Goal: Contribute content: Add original content to the website for others to see

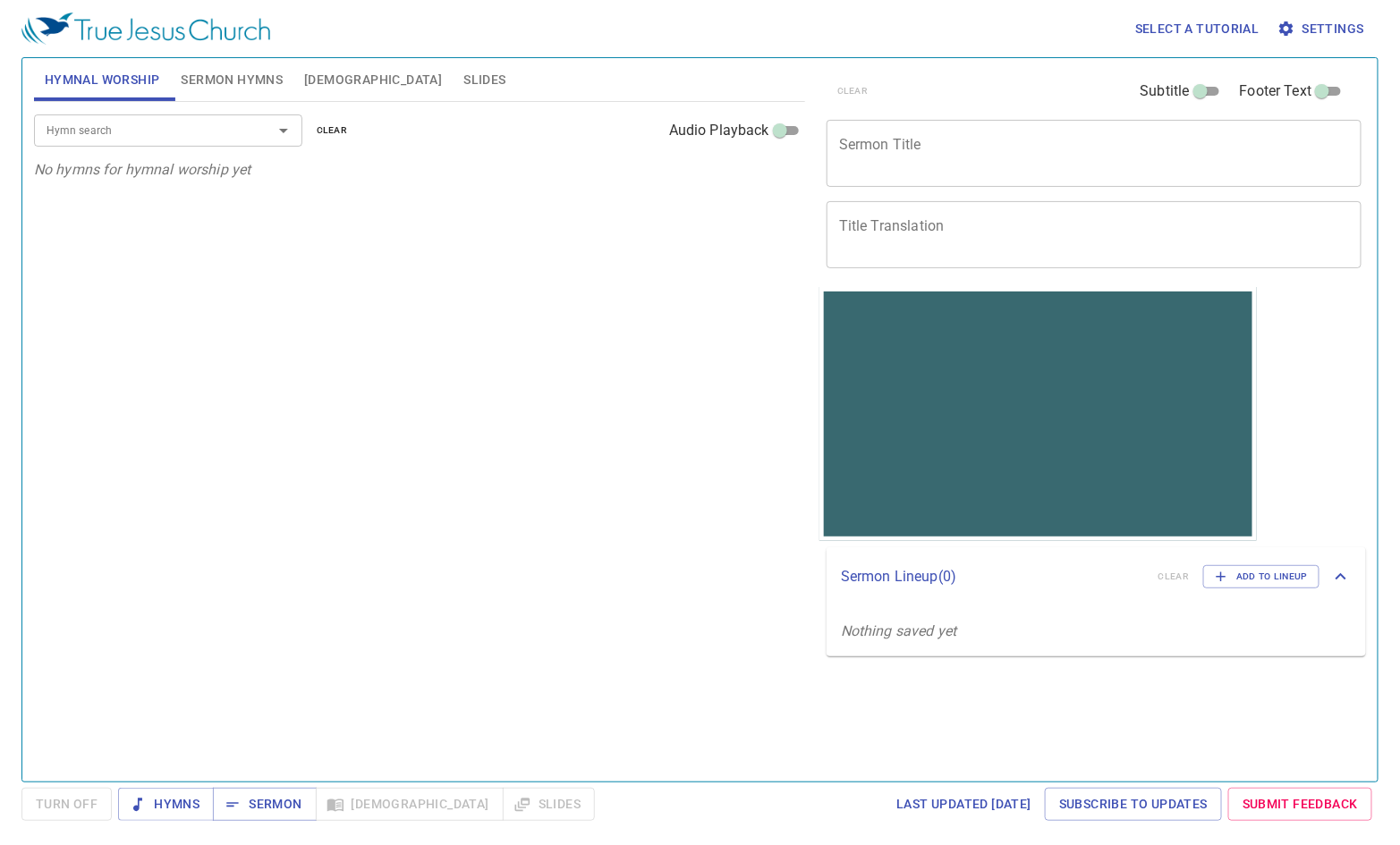
click at [107, 127] on input "Hymn search" at bounding box center [141, 130] width 205 height 21
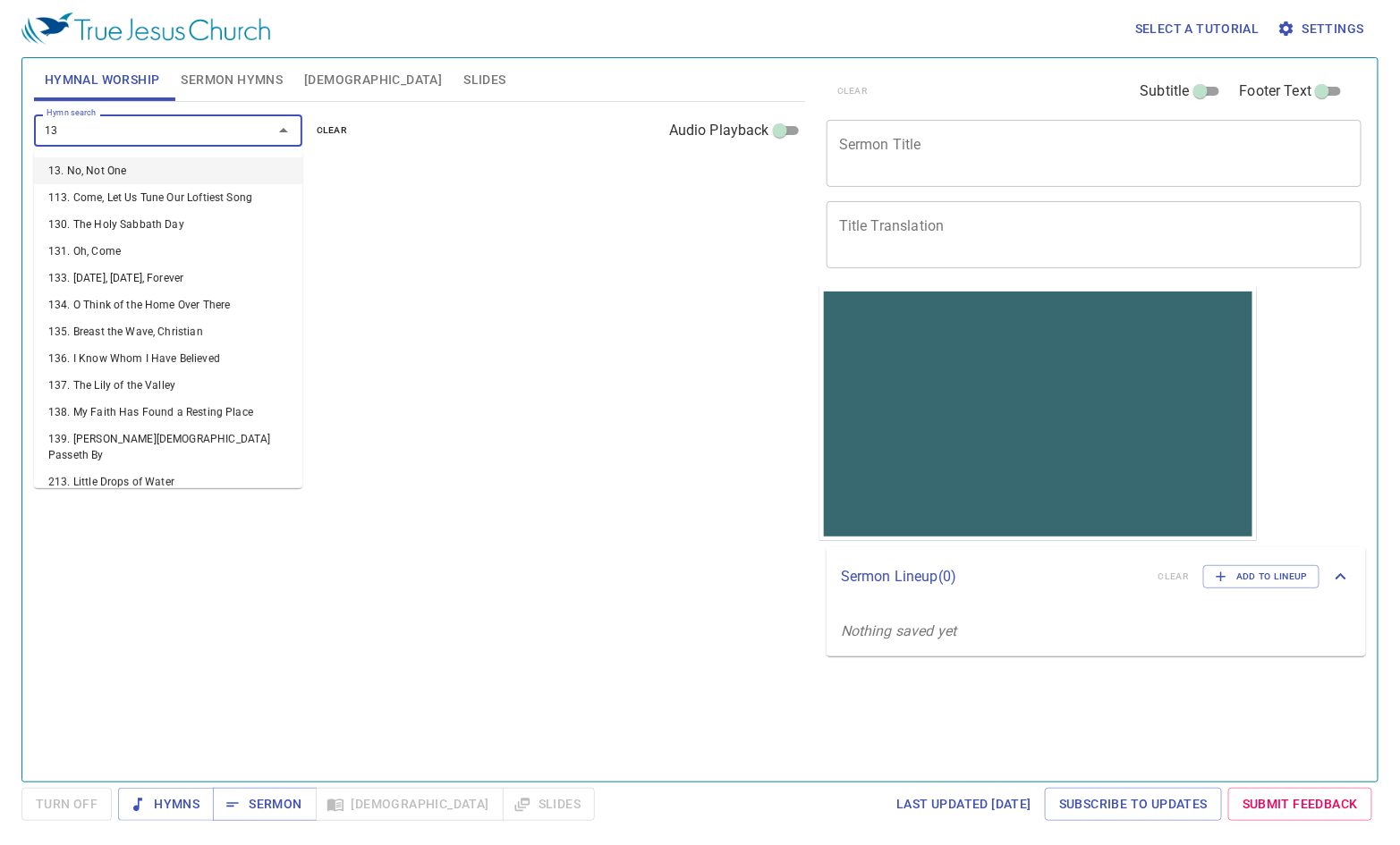
type input "138"
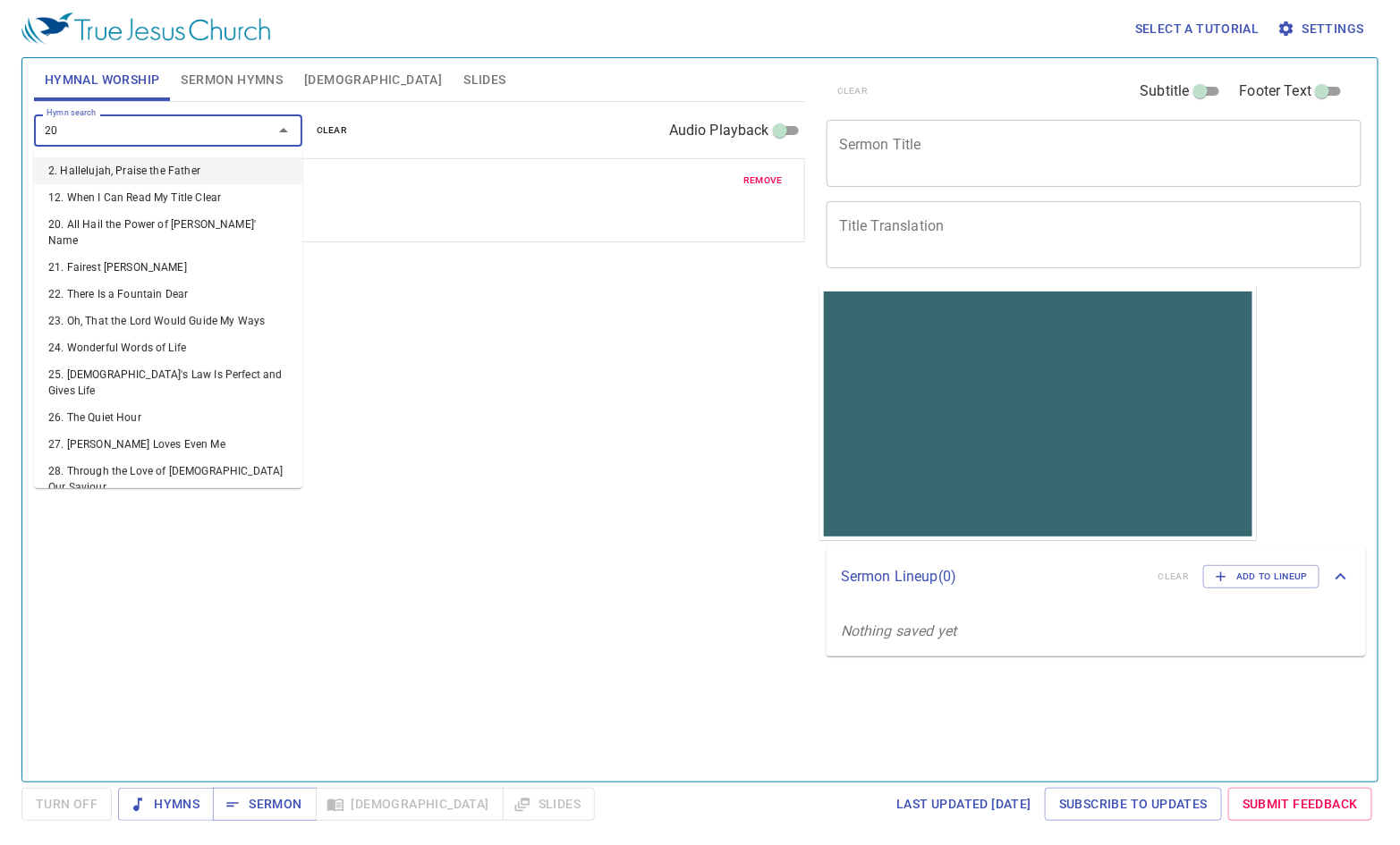
type input "201"
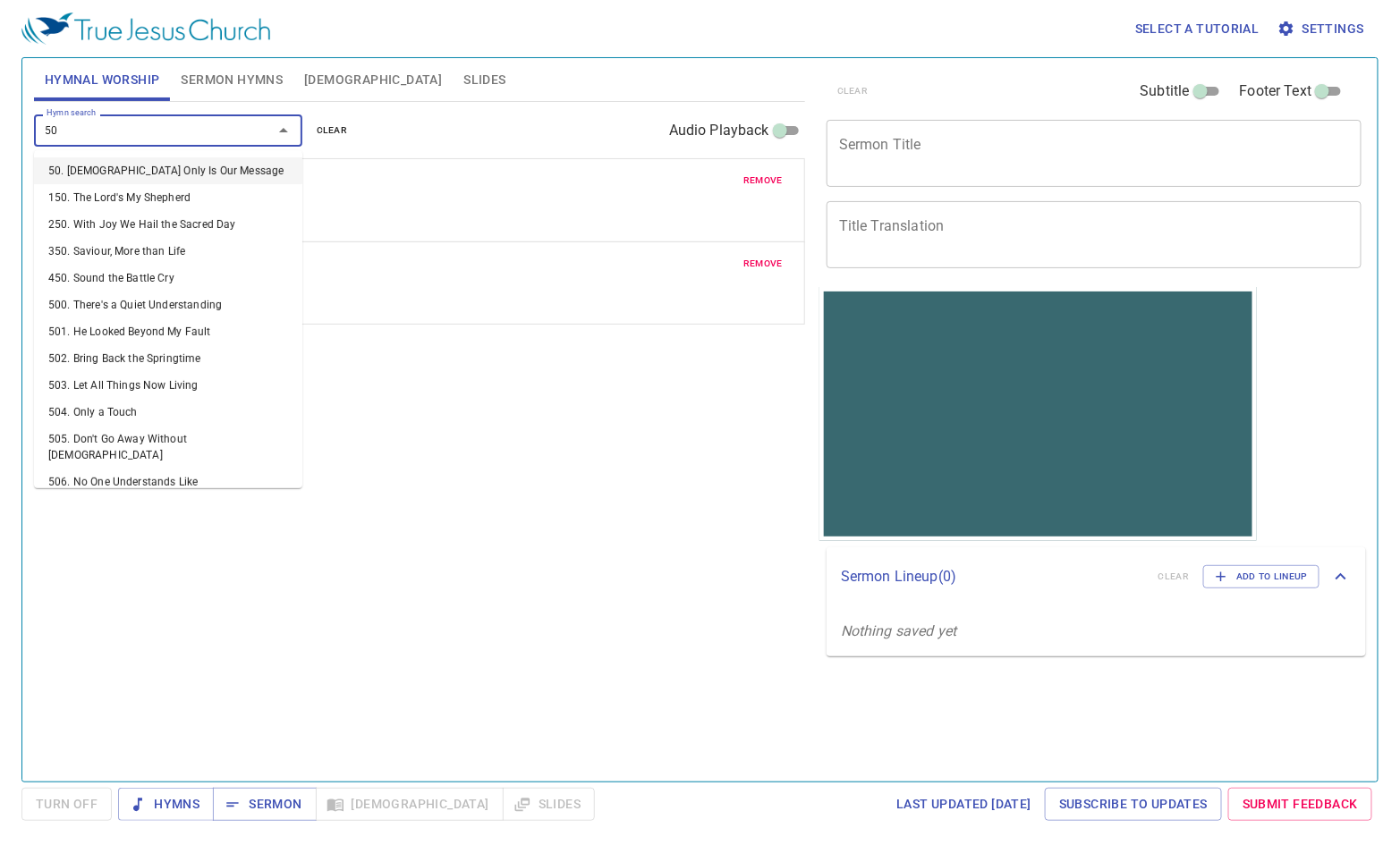
type input "504"
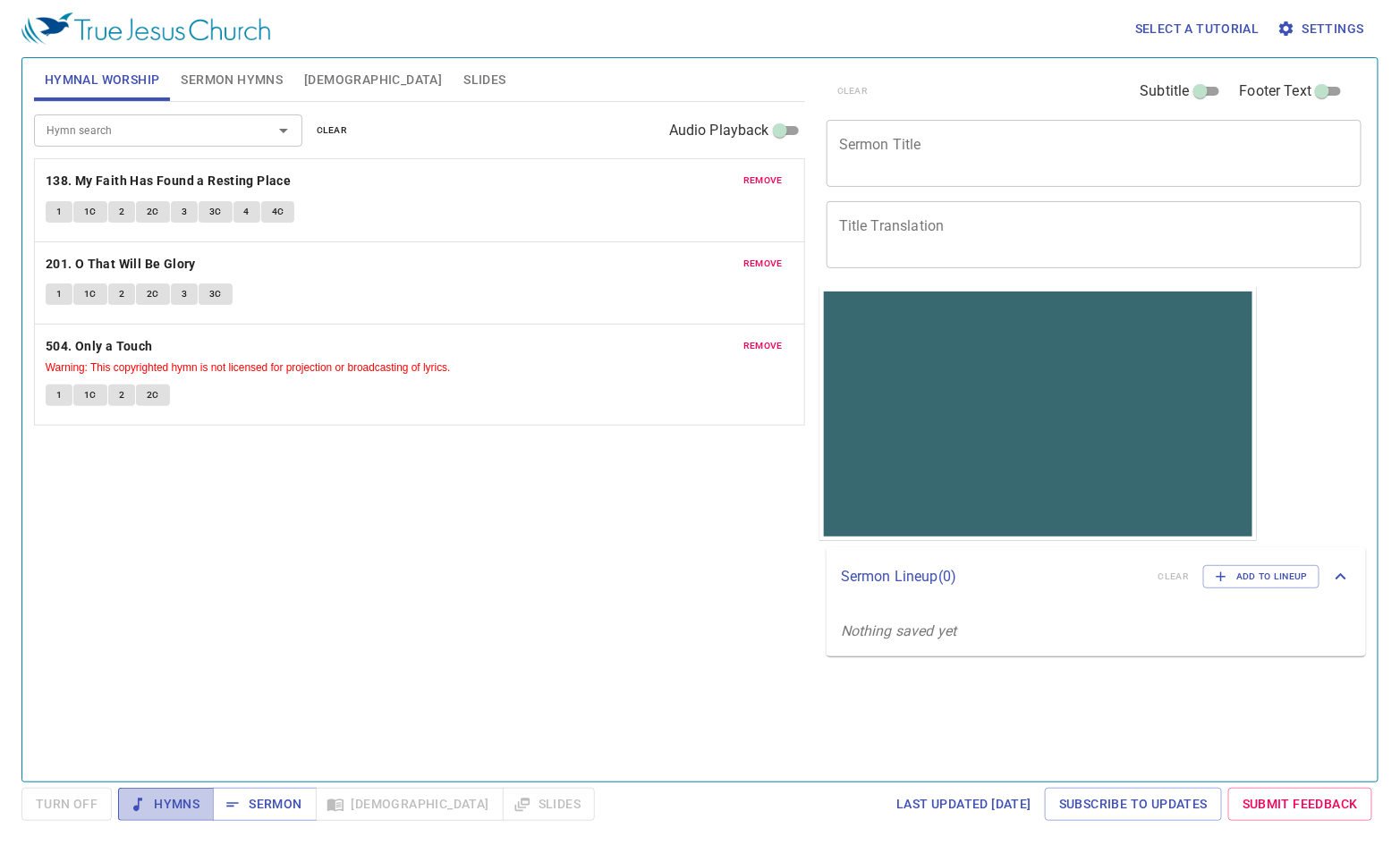
click at [169, 795] on span "Hymns" at bounding box center [166, 805] width 67 height 22
click at [66, 208] on button "1" at bounding box center [59, 211] width 27 height 21
click at [131, 264] on b "201. O That Will Be Glory" at bounding box center [121, 265] width 150 height 22
click at [56, 294] on span "1" at bounding box center [59, 294] width 6 height 16
click at [95, 294] on span "1C" at bounding box center [90, 294] width 12 height 16
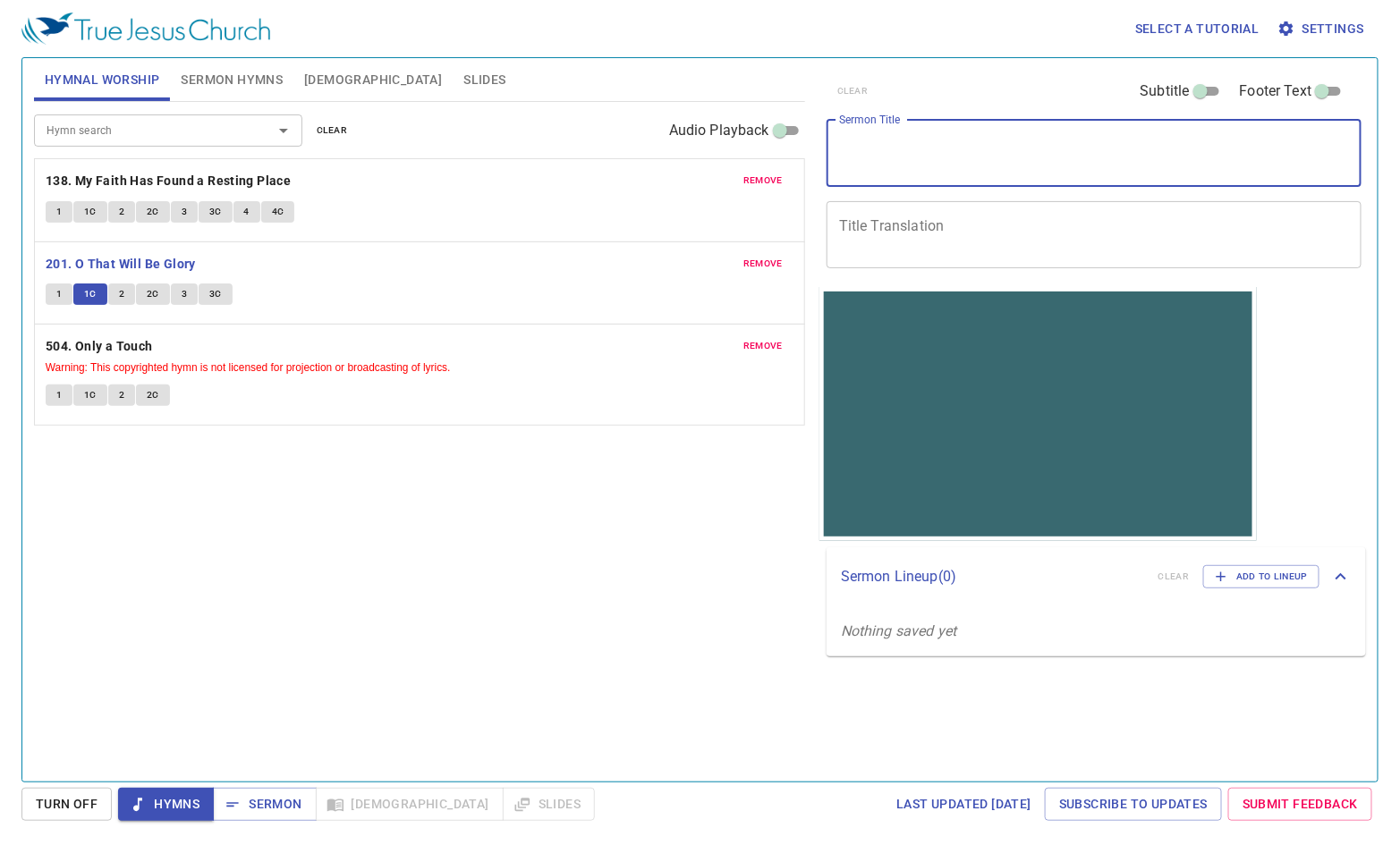
click at [945, 148] on textarea "Sermon Title" at bounding box center [1094, 152] width 510 height 34
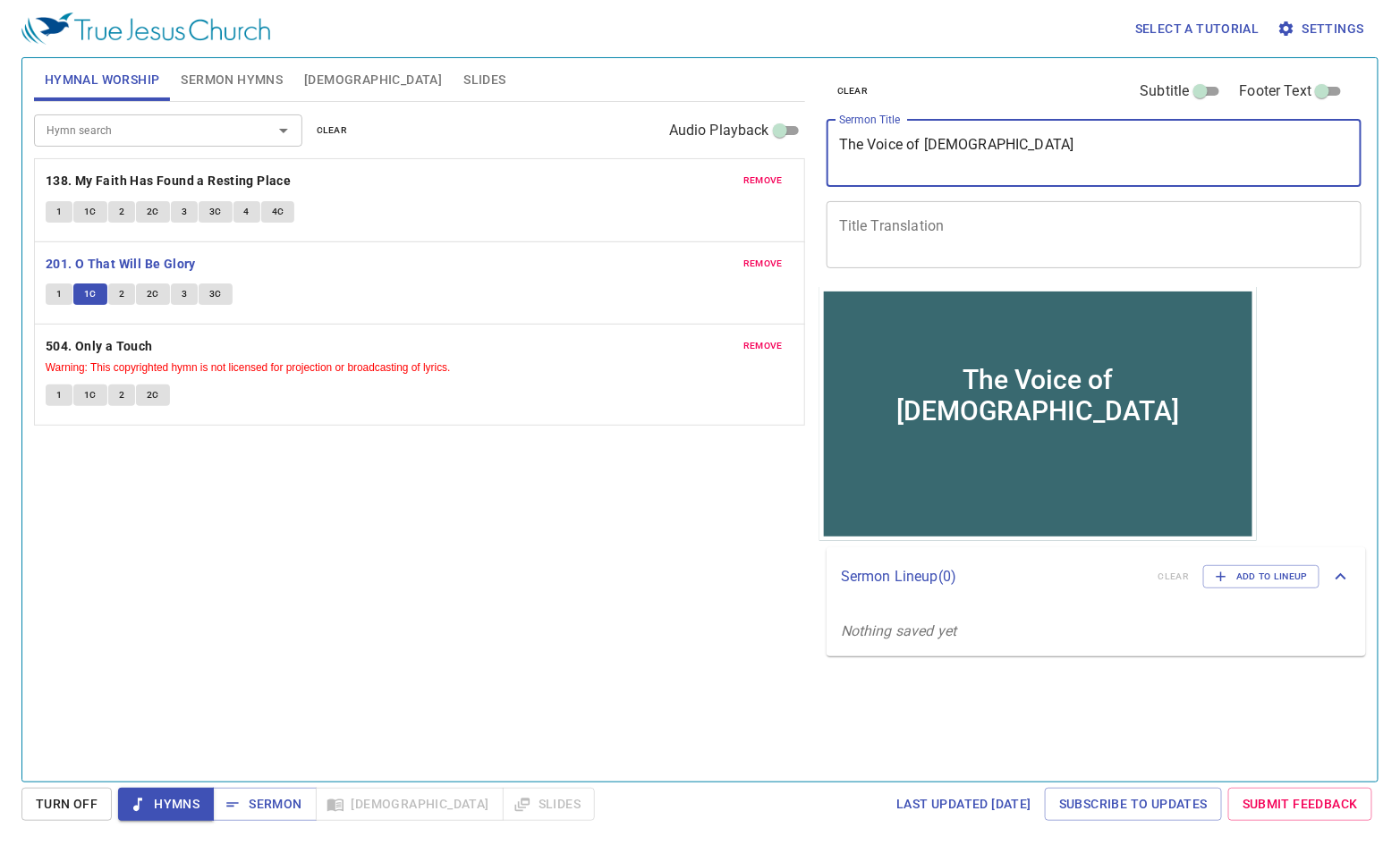
type textarea "The Voice of [DEMOGRAPHIC_DATA]"
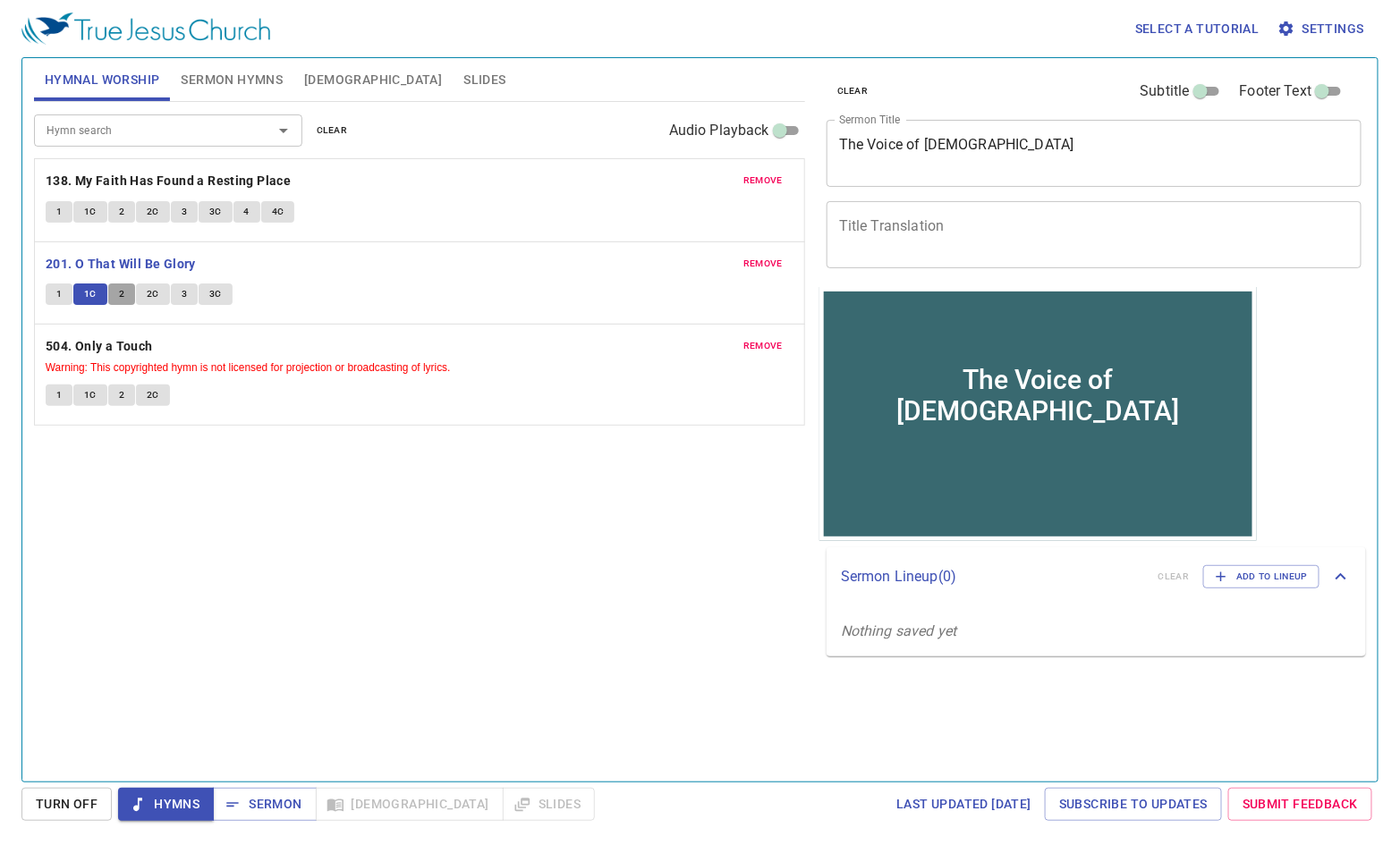
click at [124, 294] on button "2" at bounding box center [121, 294] width 27 height 21
click at [249, 74] on span "Sermon Hymns" at bounding box center [231, 80] width 102 height 22
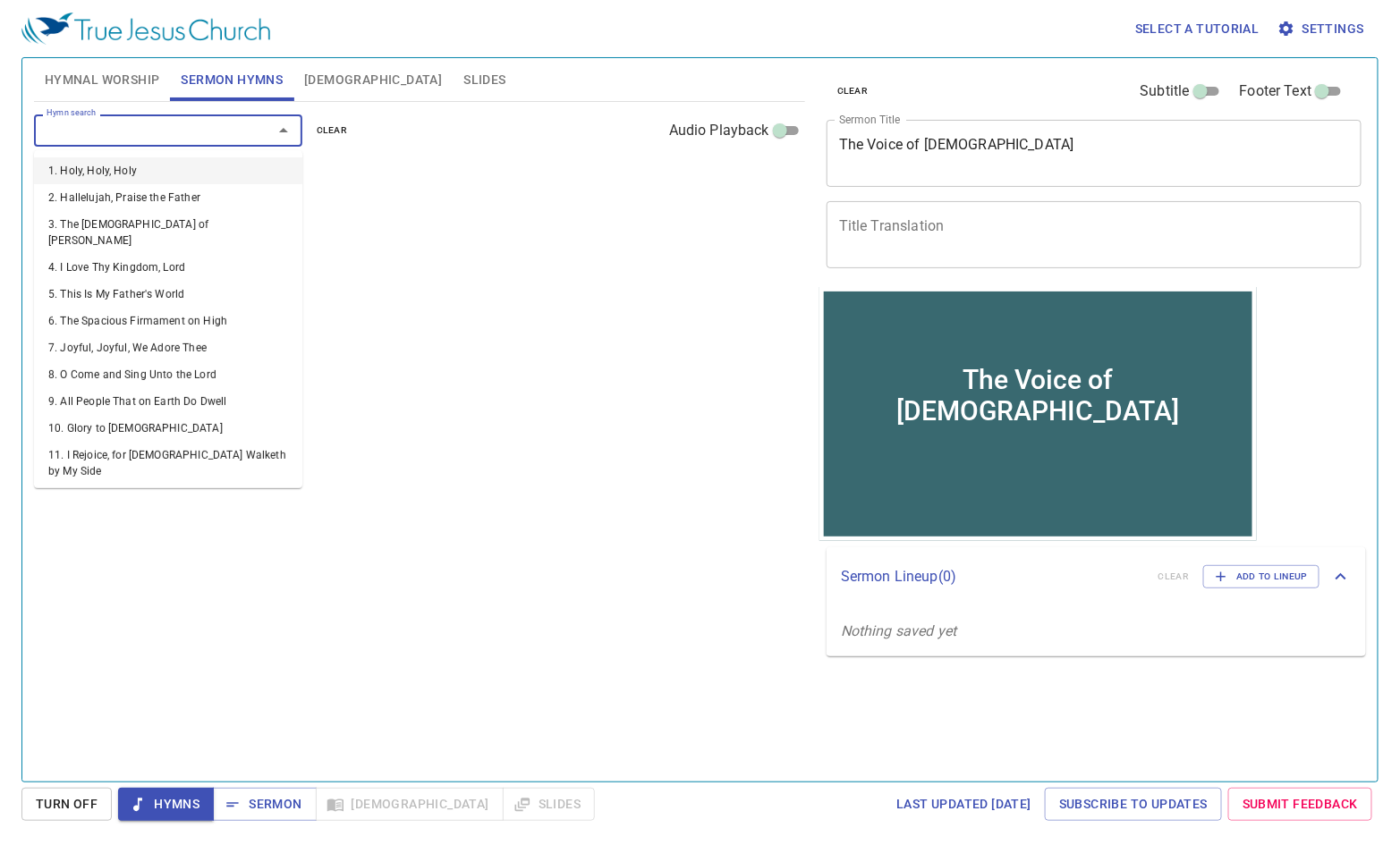
click at [203, 132] on input "Hymn search" at bounding box center [141, 130] width 205 height 21
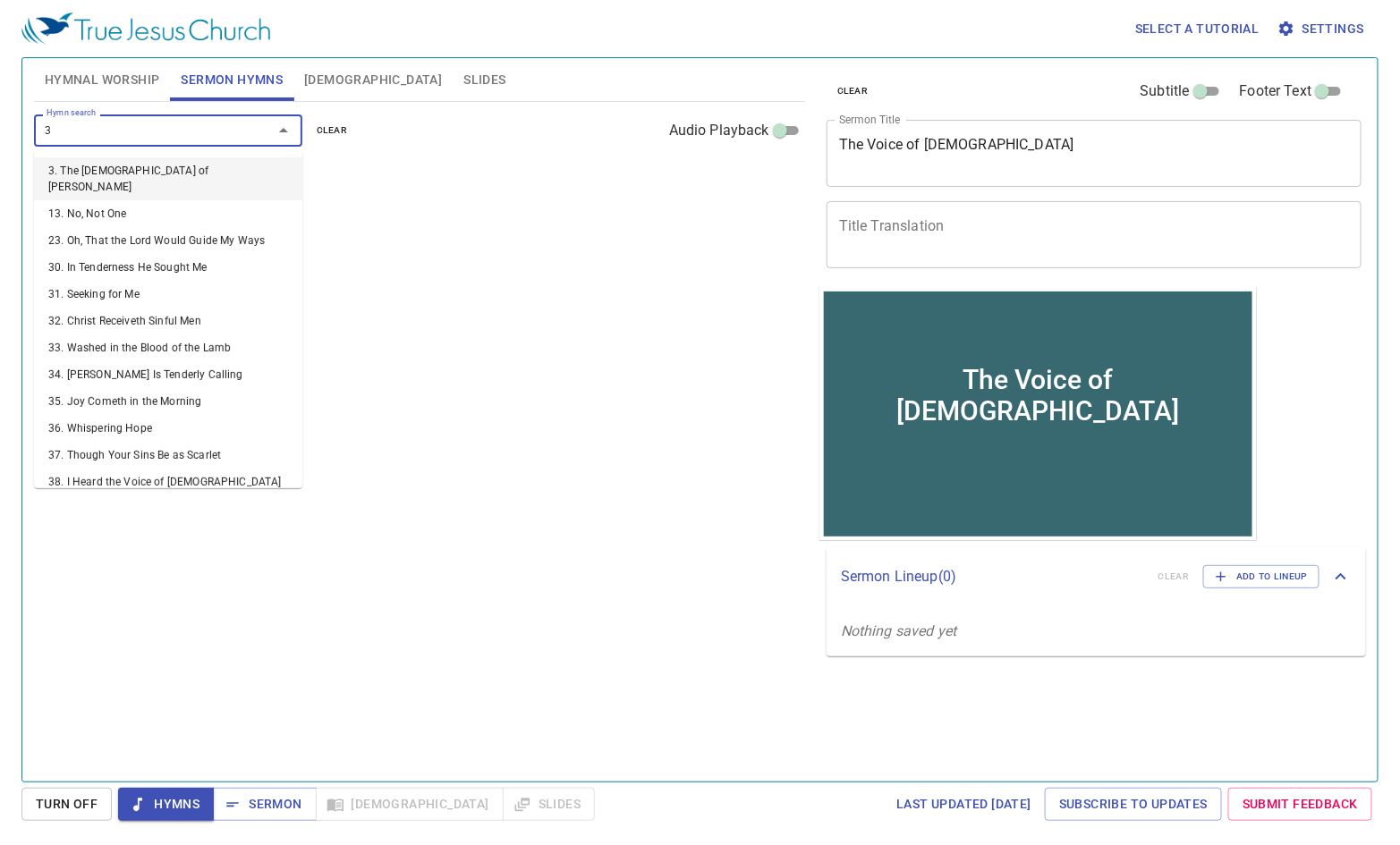
type input "38"
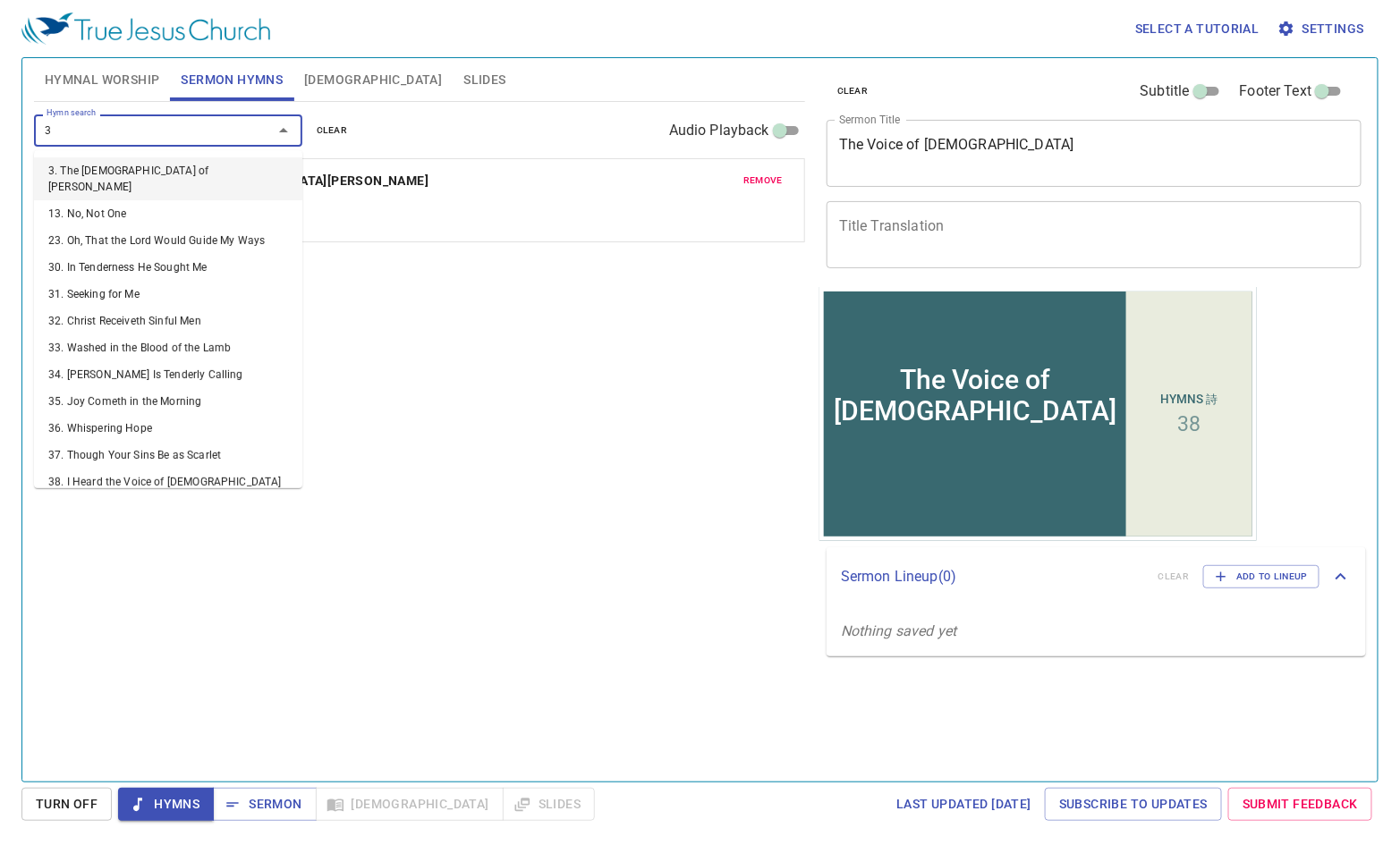
type input "34"
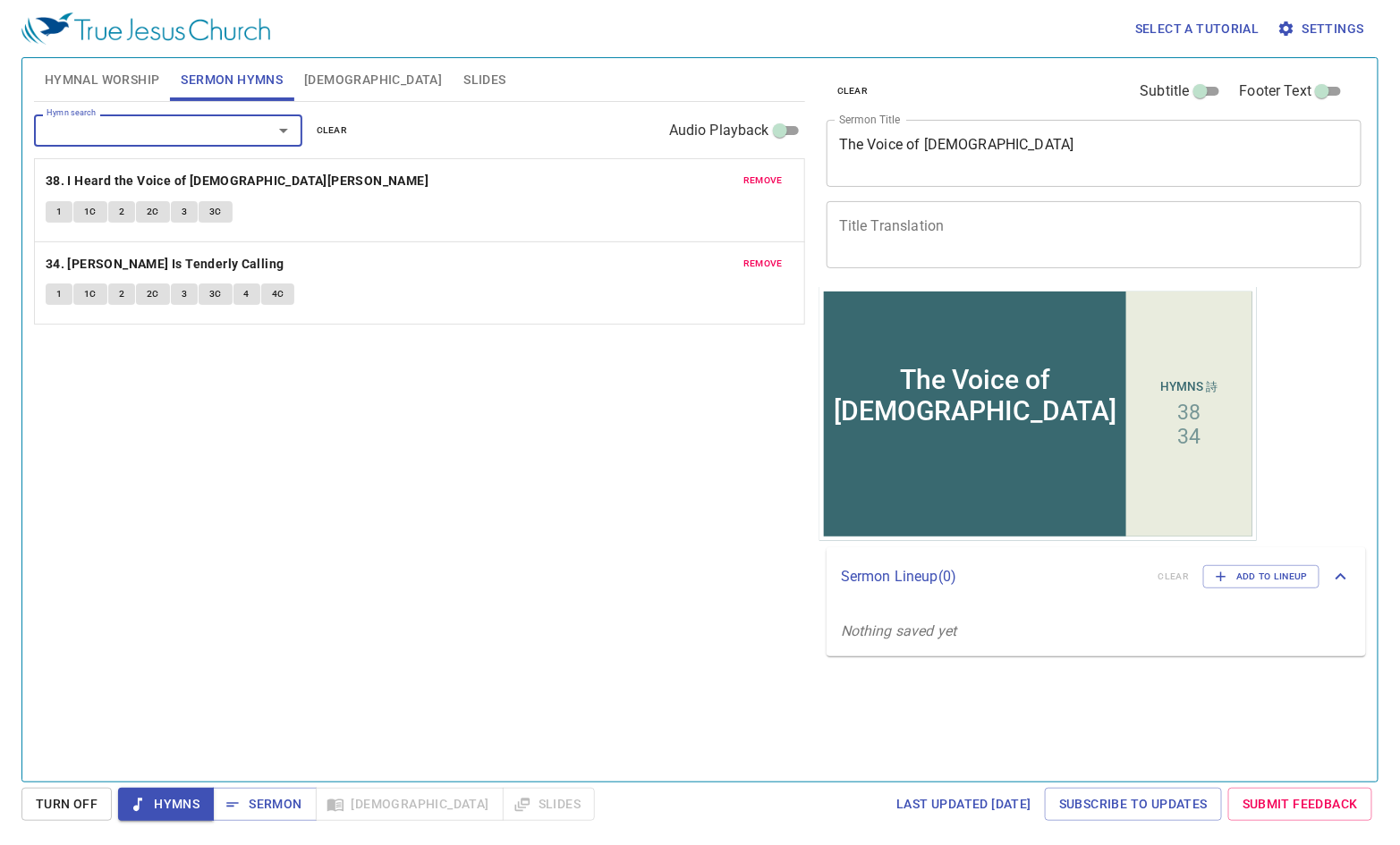
click at [128, 81] on span "Hymnal Worship" at bounding box center [102, 80] width 115 height 22
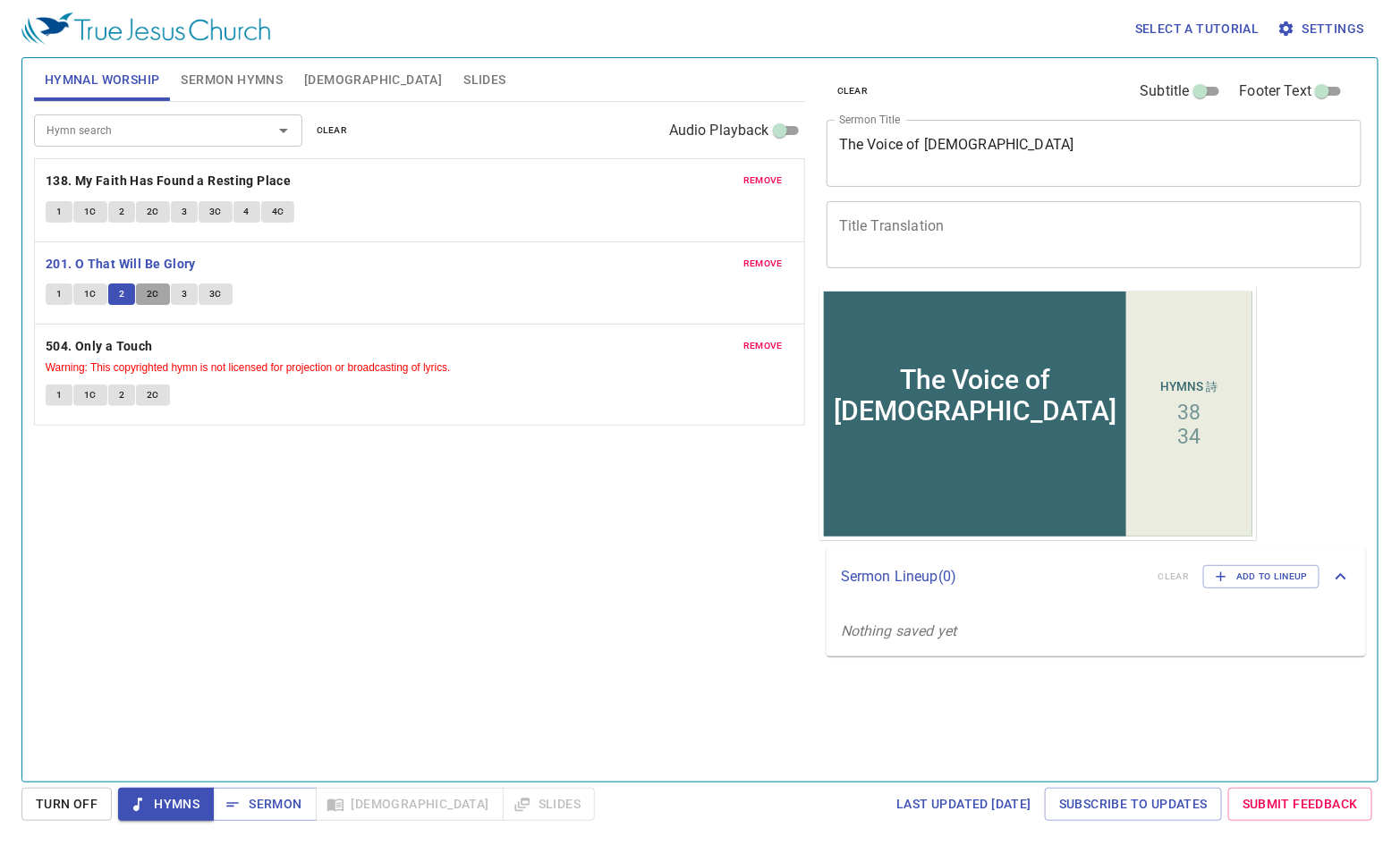
click at [154, 294] on span "2C" at bounding box center [152, 294] width 12 height 16
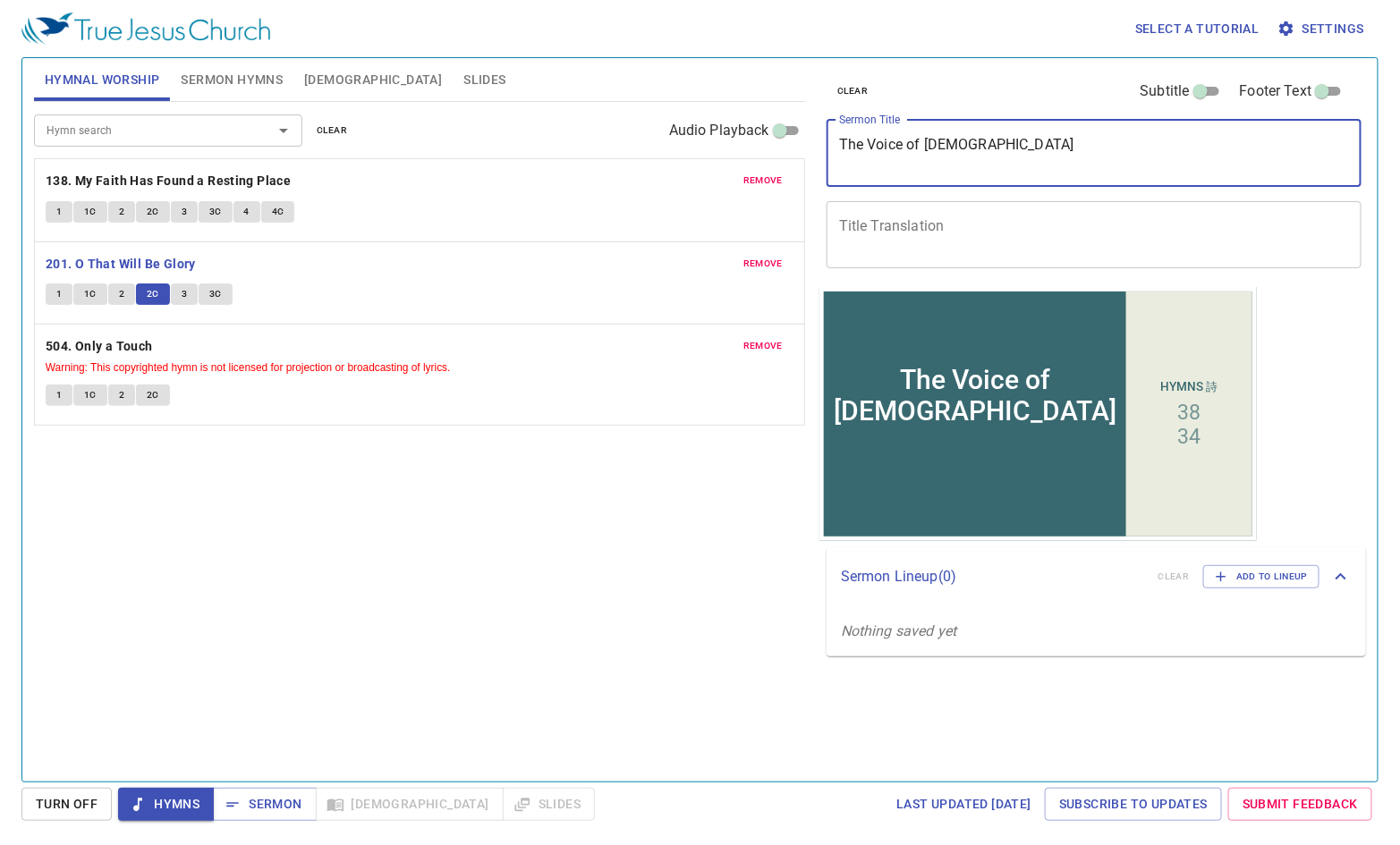
drag, startPoint x: 998, startPoint y: 147, endPoint x: 829, endPoint y: 136, distance: 169.4
click at [829, 136] on div "The Voice of Jesus x Sermon Title" at bounding box center [1093, 153] width 535 height 67
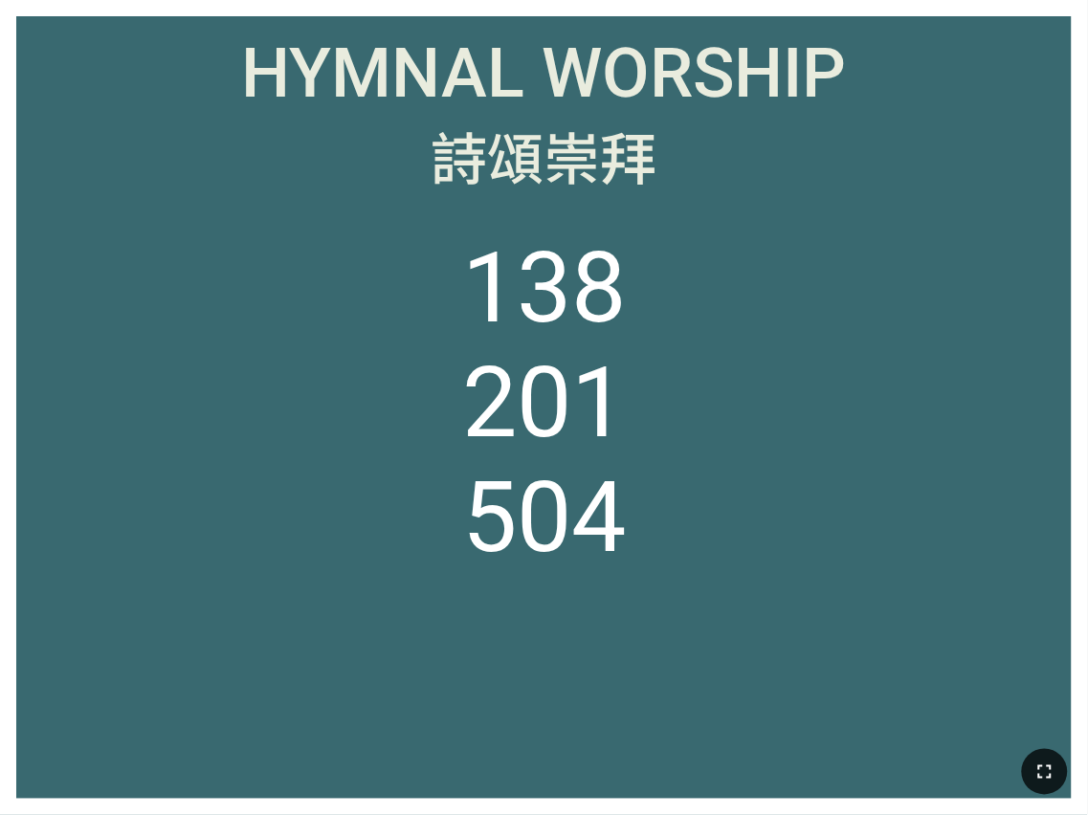
click at [1042, 768] on icon "button" at bounding box center [1045, 772] width 23 height 23
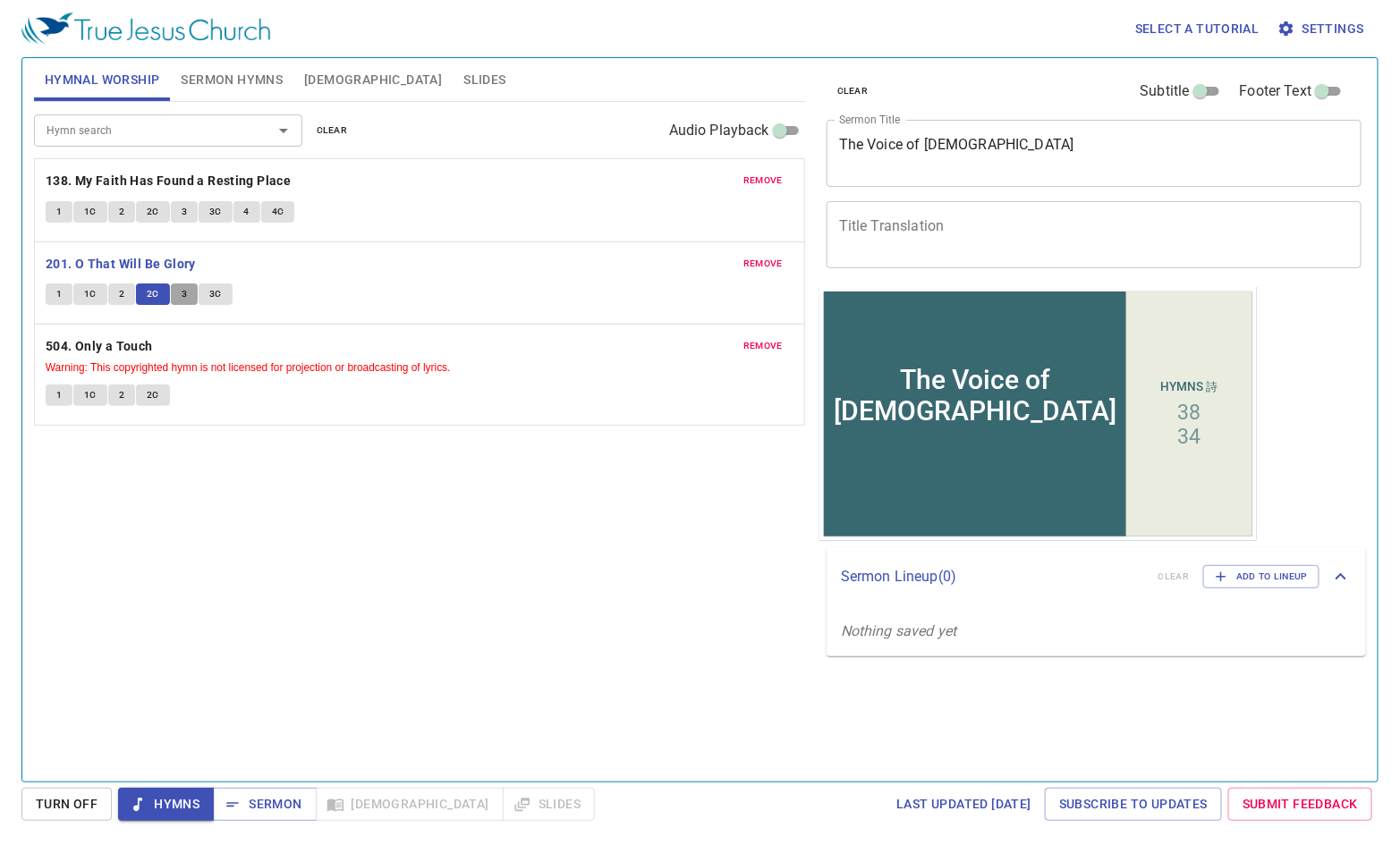
click at [182, 298] on span "3" at bounding box center [184, 294] width 6 height 16
click at [214, 294] on span "3C" at bounding box center [215, 294] width 12 height 16
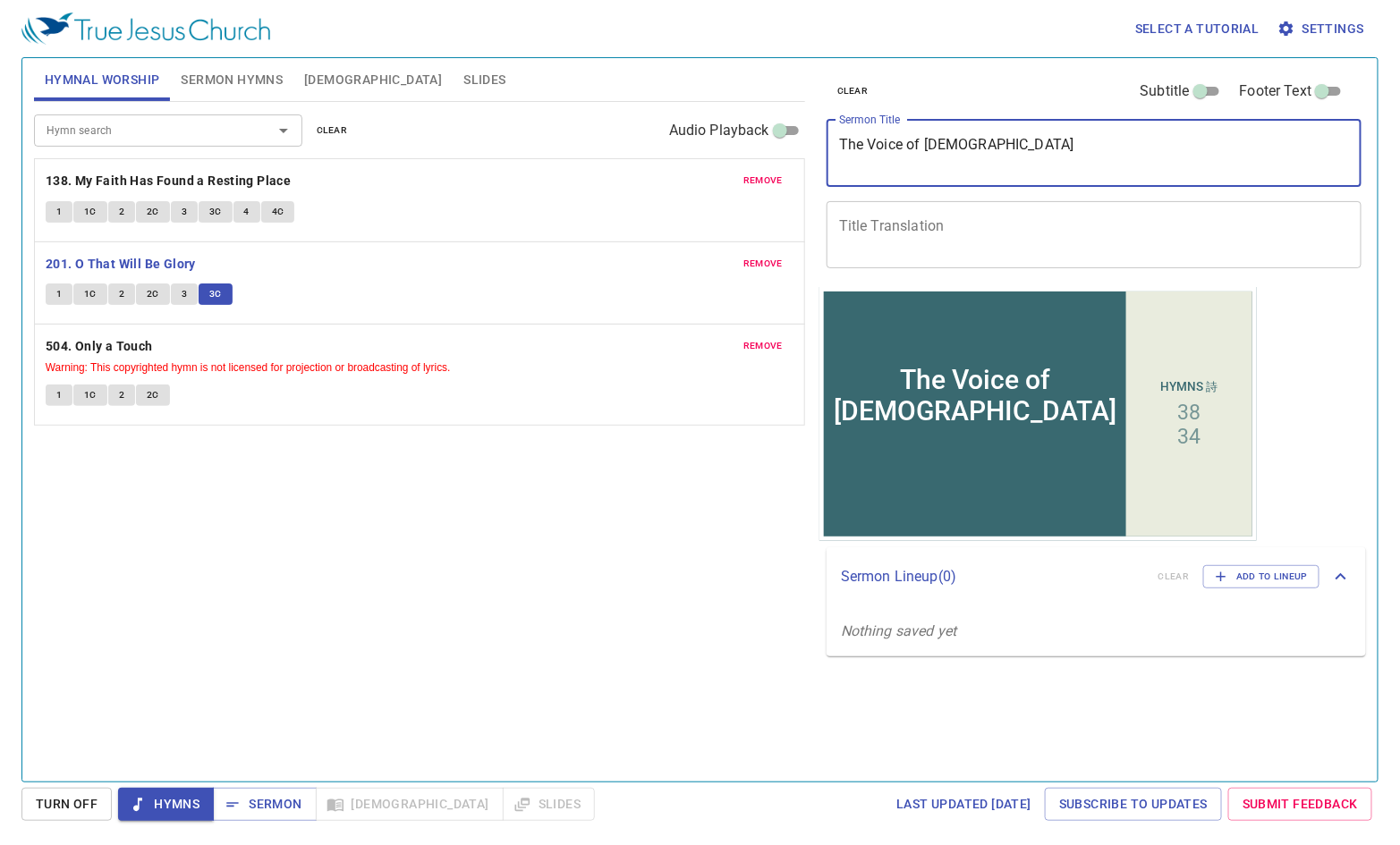
drag, startPoint x: 1007, startPoint y: 145, endPoint x: 820, endPoint y: 145, distance: 187.0
click at [820, 145] on div "clear Subtitle Footer Text Sermon Title The Voice of Jesus x Sermon Title Title…" at bounding box center [1093, 172] width 547 height 229
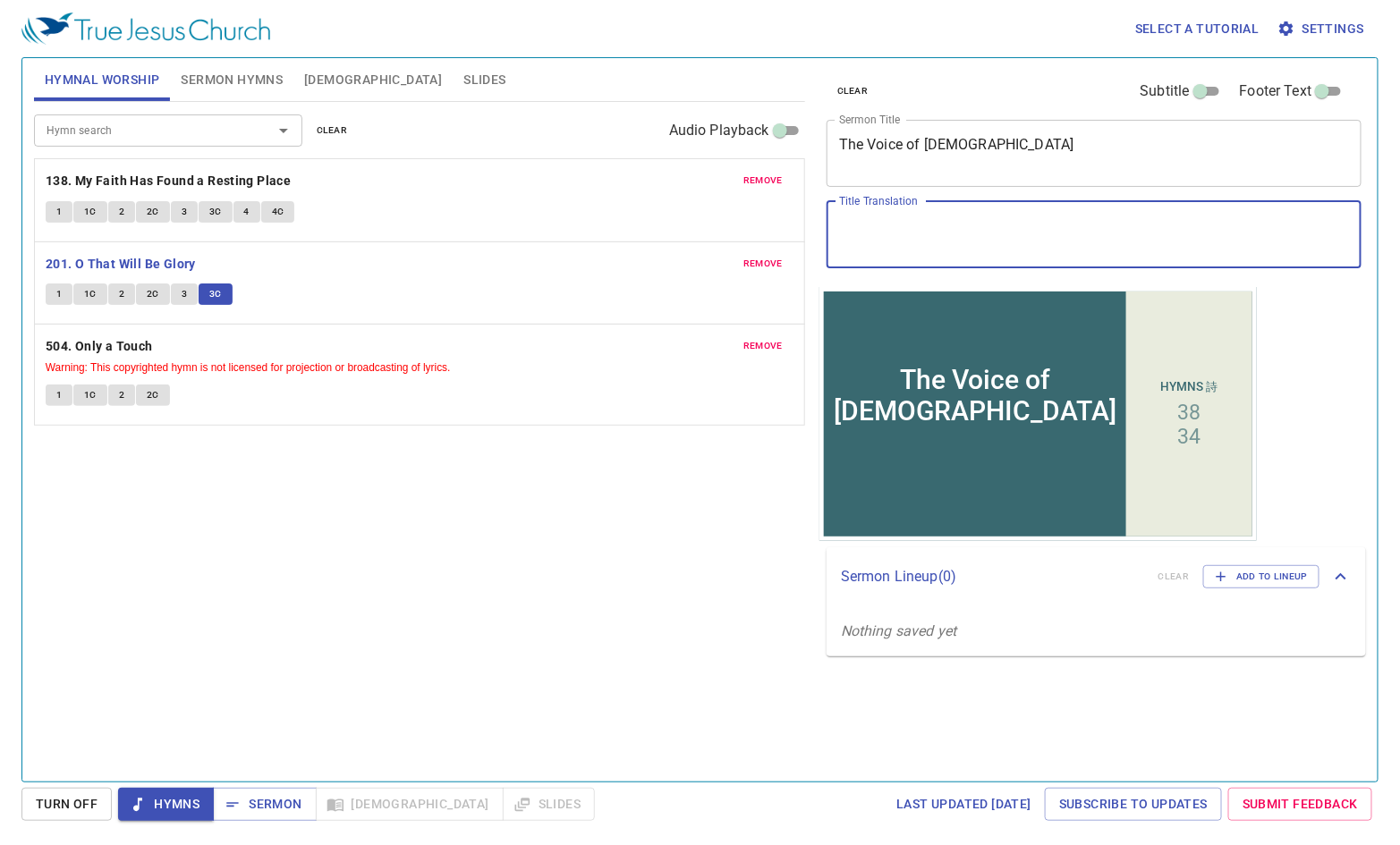
click at [1030, 220] on textarea "Title Translation" at bounding box center [1094, 235] width 510 height 34
paste textarea "[DEMOGRAPHIC_DATA]的聲音"
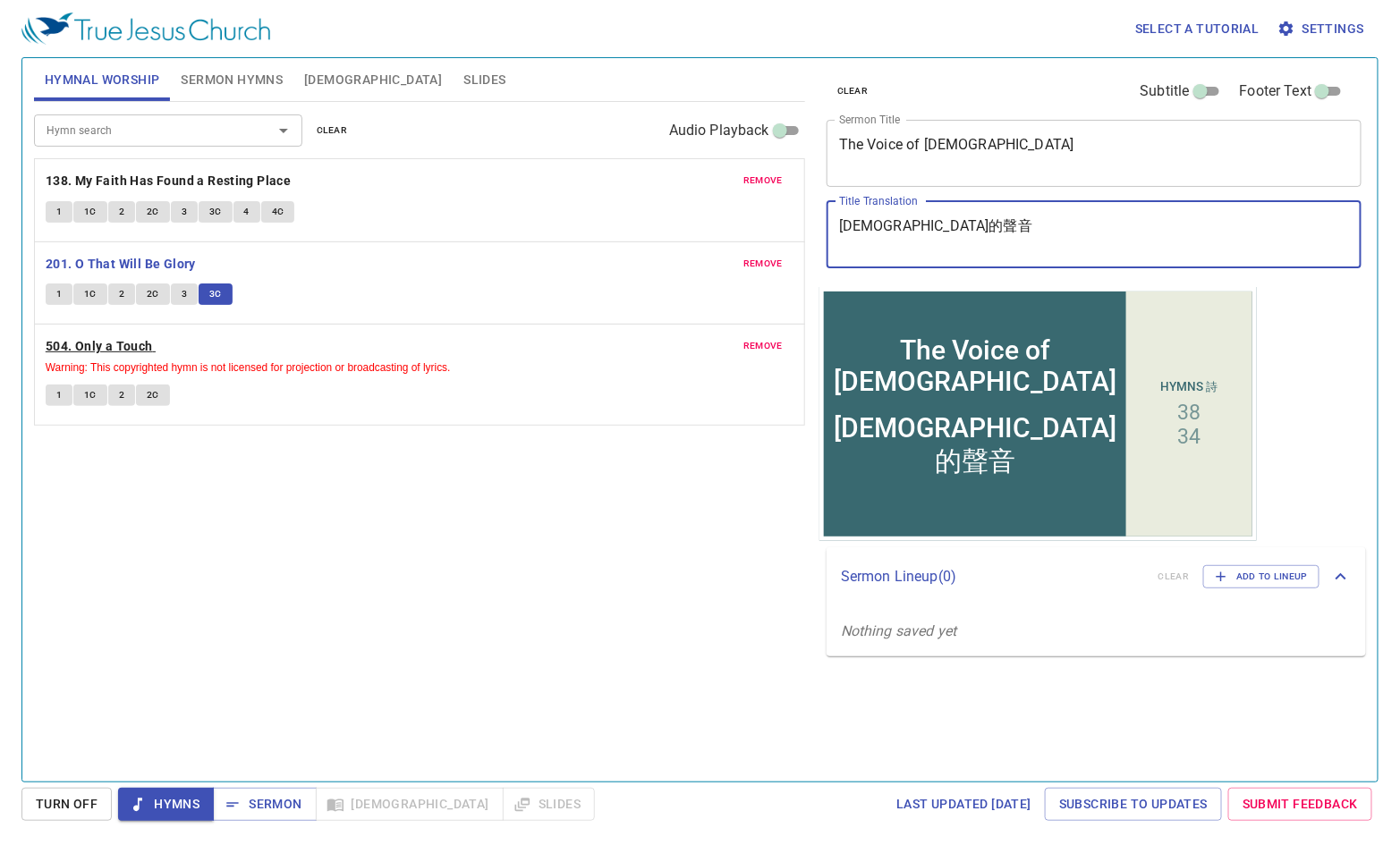
type textarea "[DEMOGRAPHIC_DATA]的聲音"
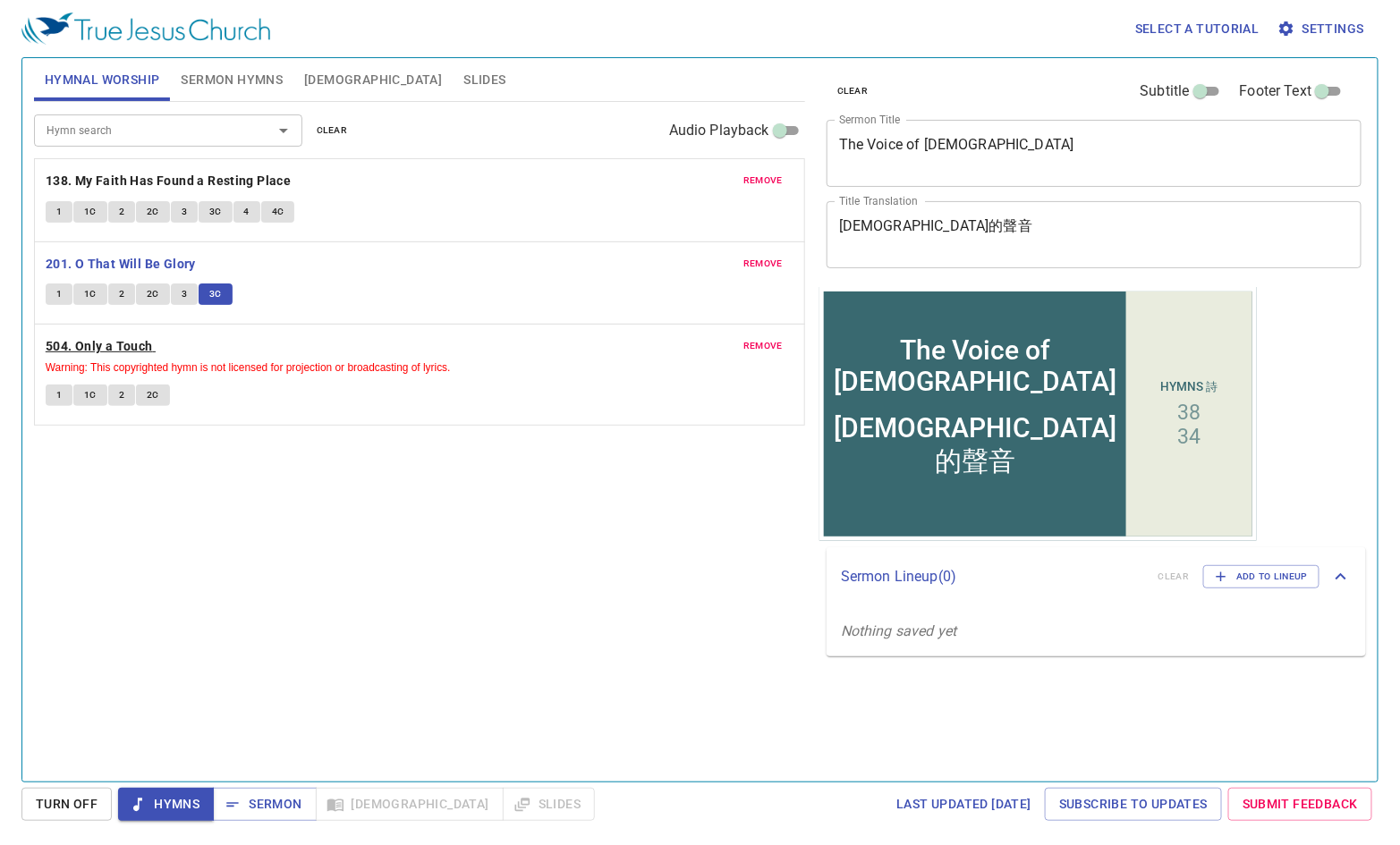
click at [123, 348] on b "504. Only a Touch" at bounding box center [99, 347] width 107 height 22
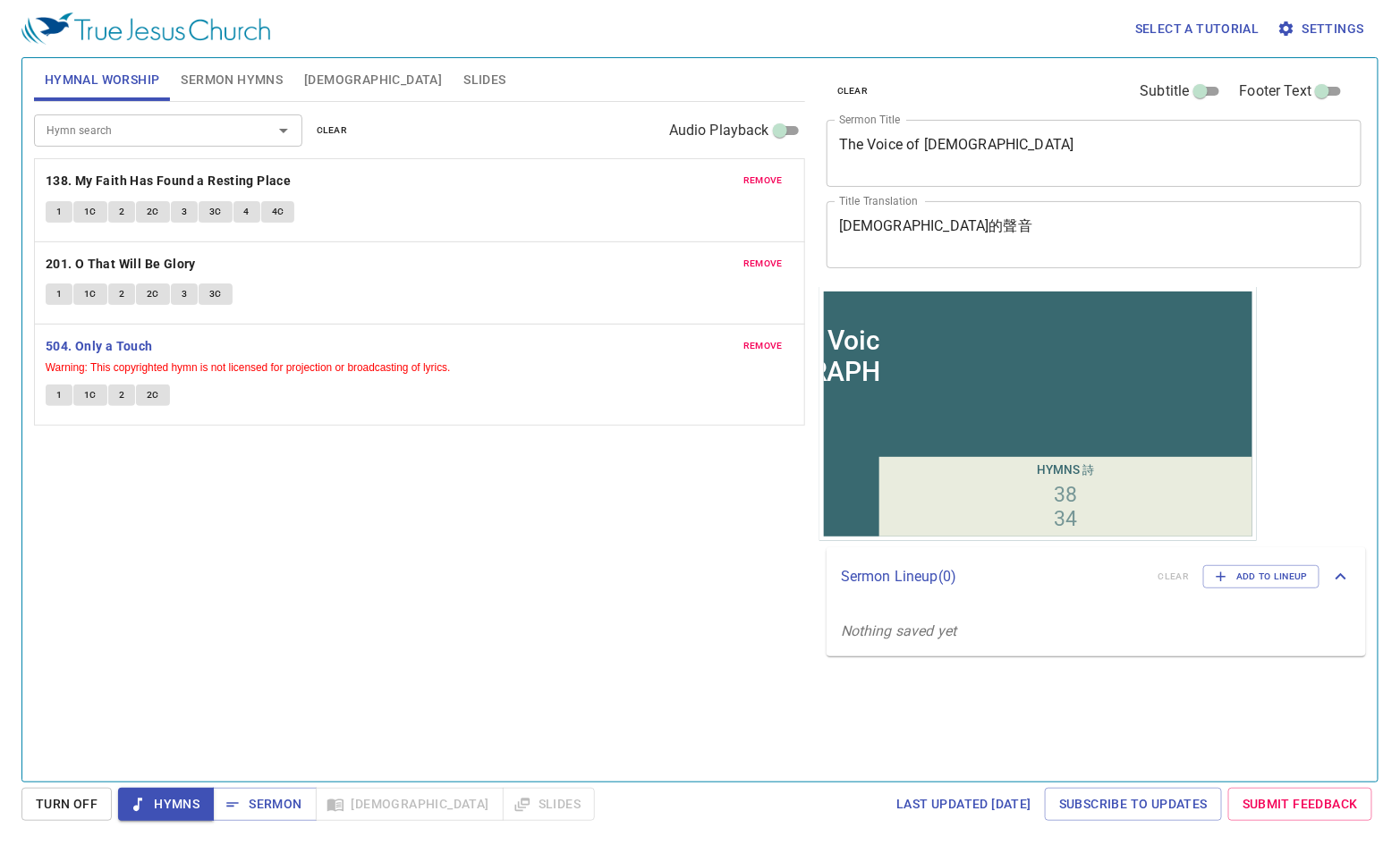
click at [56, 393] on span "1" at bounding box center [59, 394] width 6 height 16
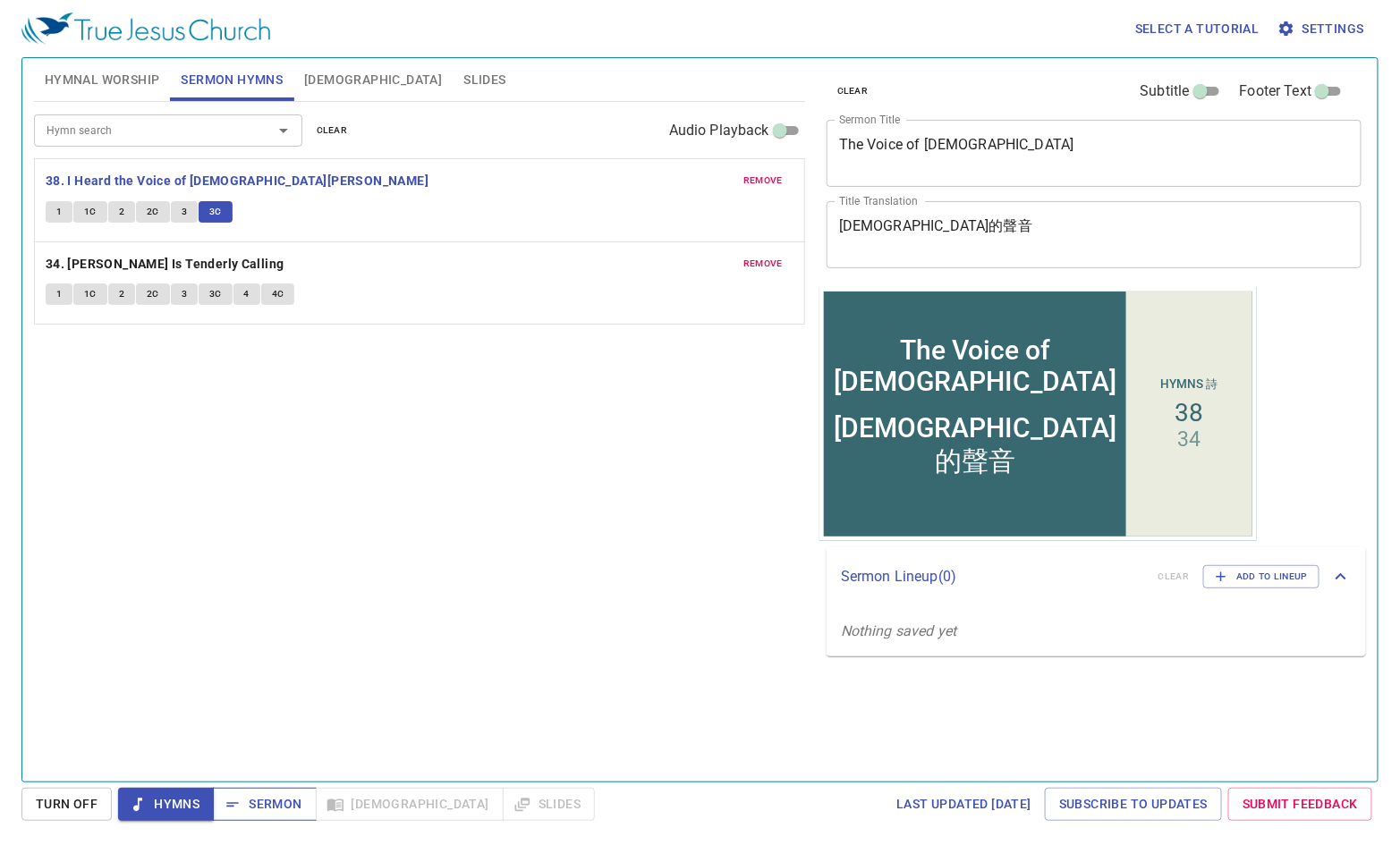
click at [295, 818] on button "Sermon" at bounding box center [264, 804] width 103 height 33
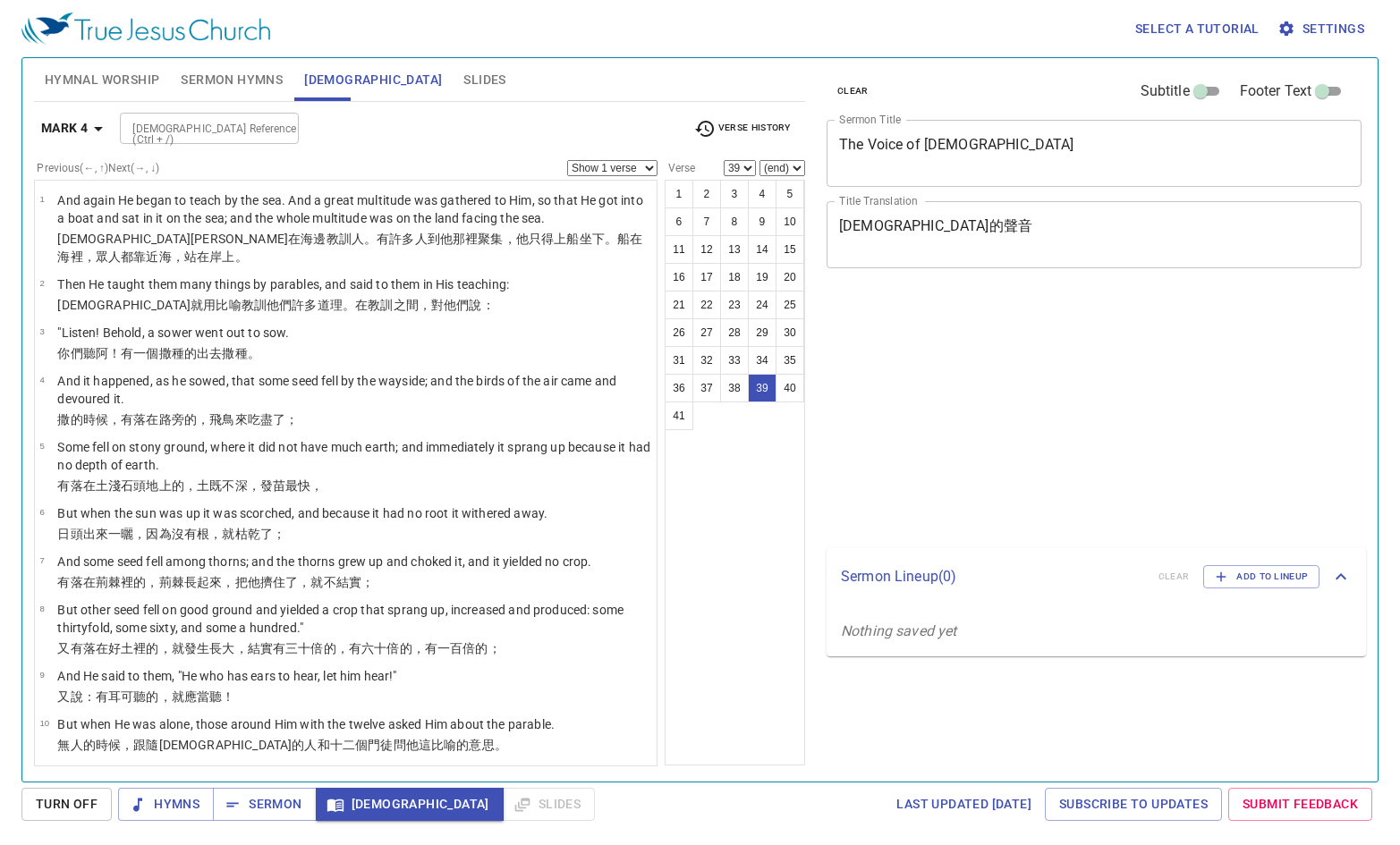
select select "39"
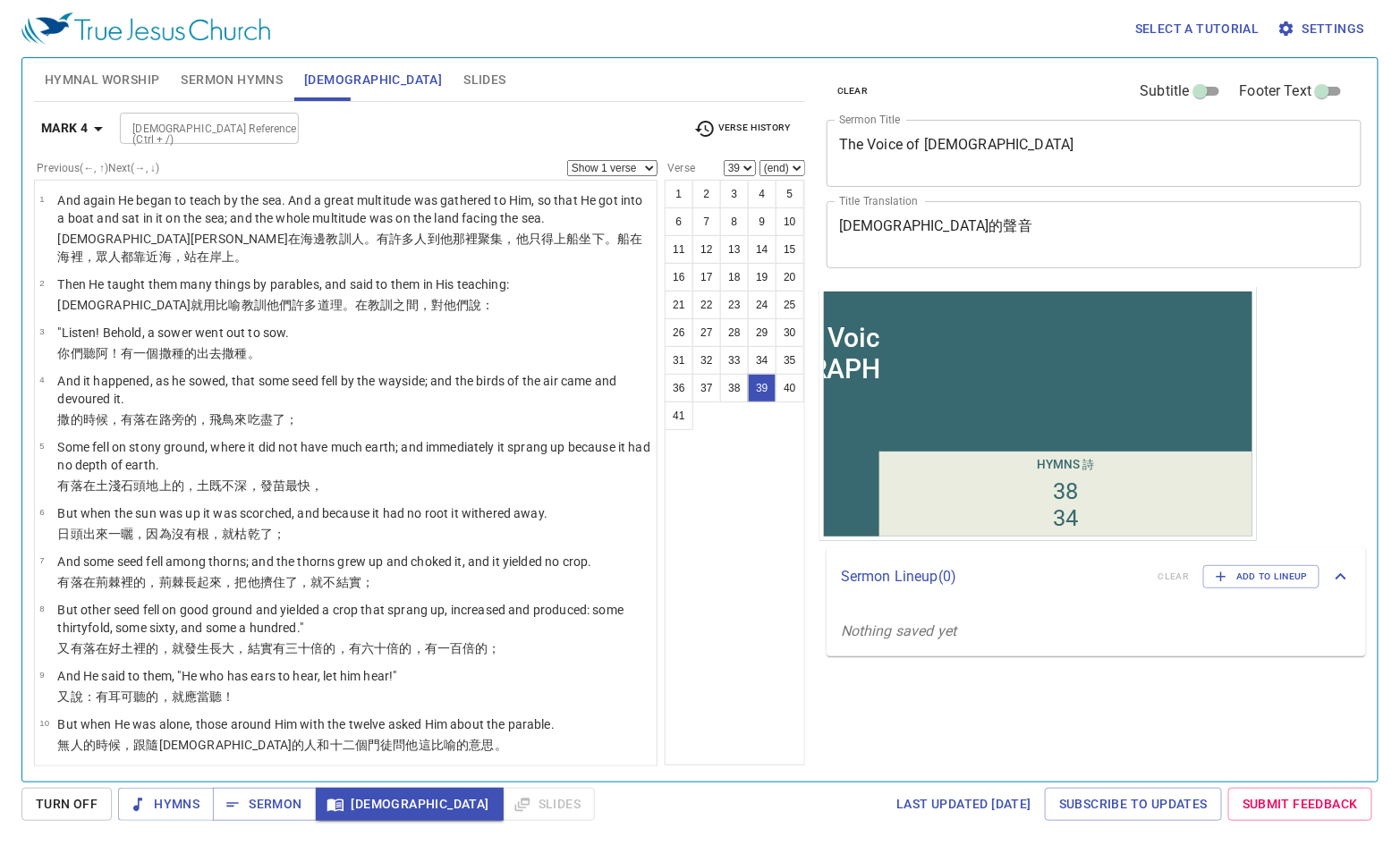
scroll to position [1819, 0]
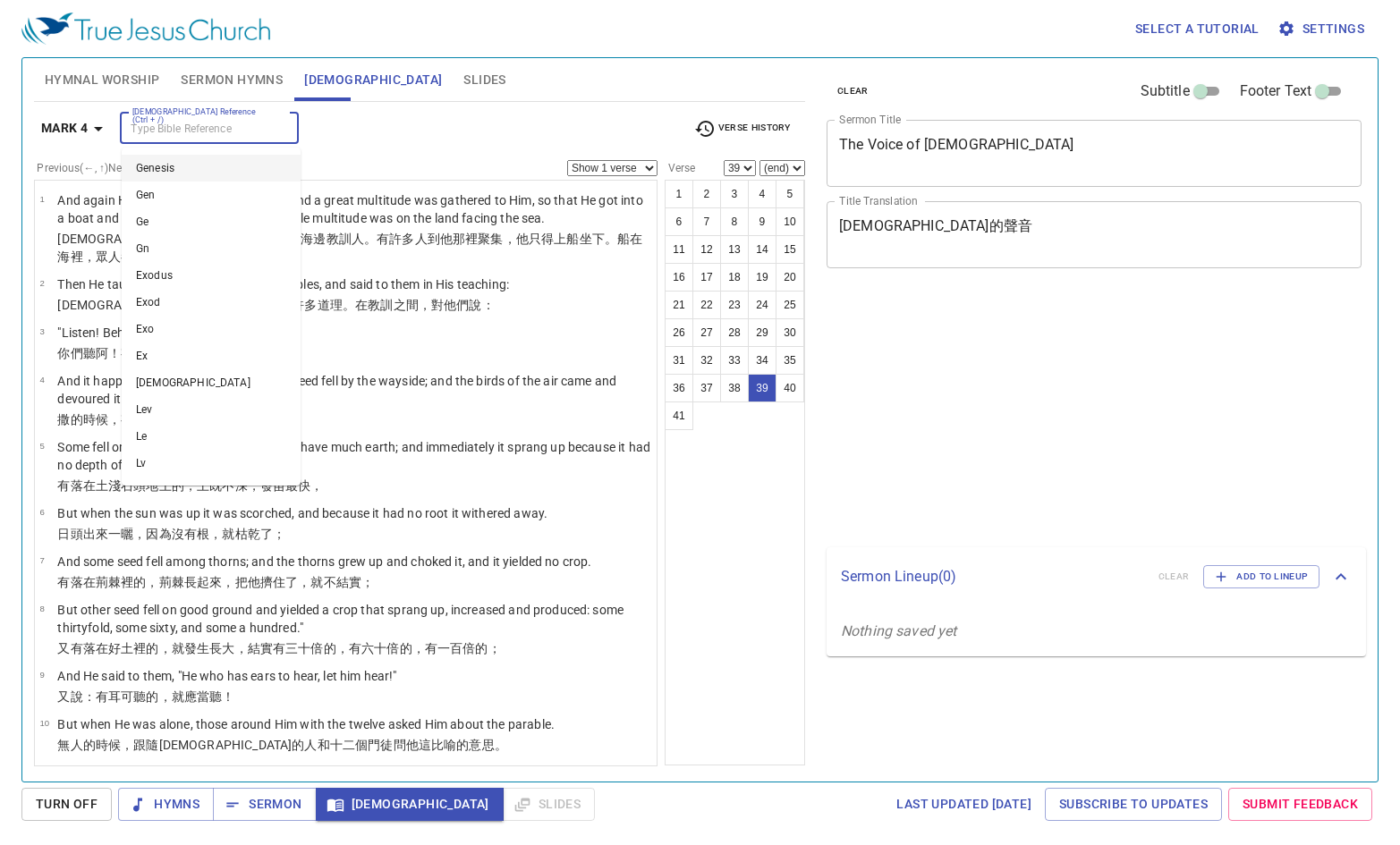
select select "39"
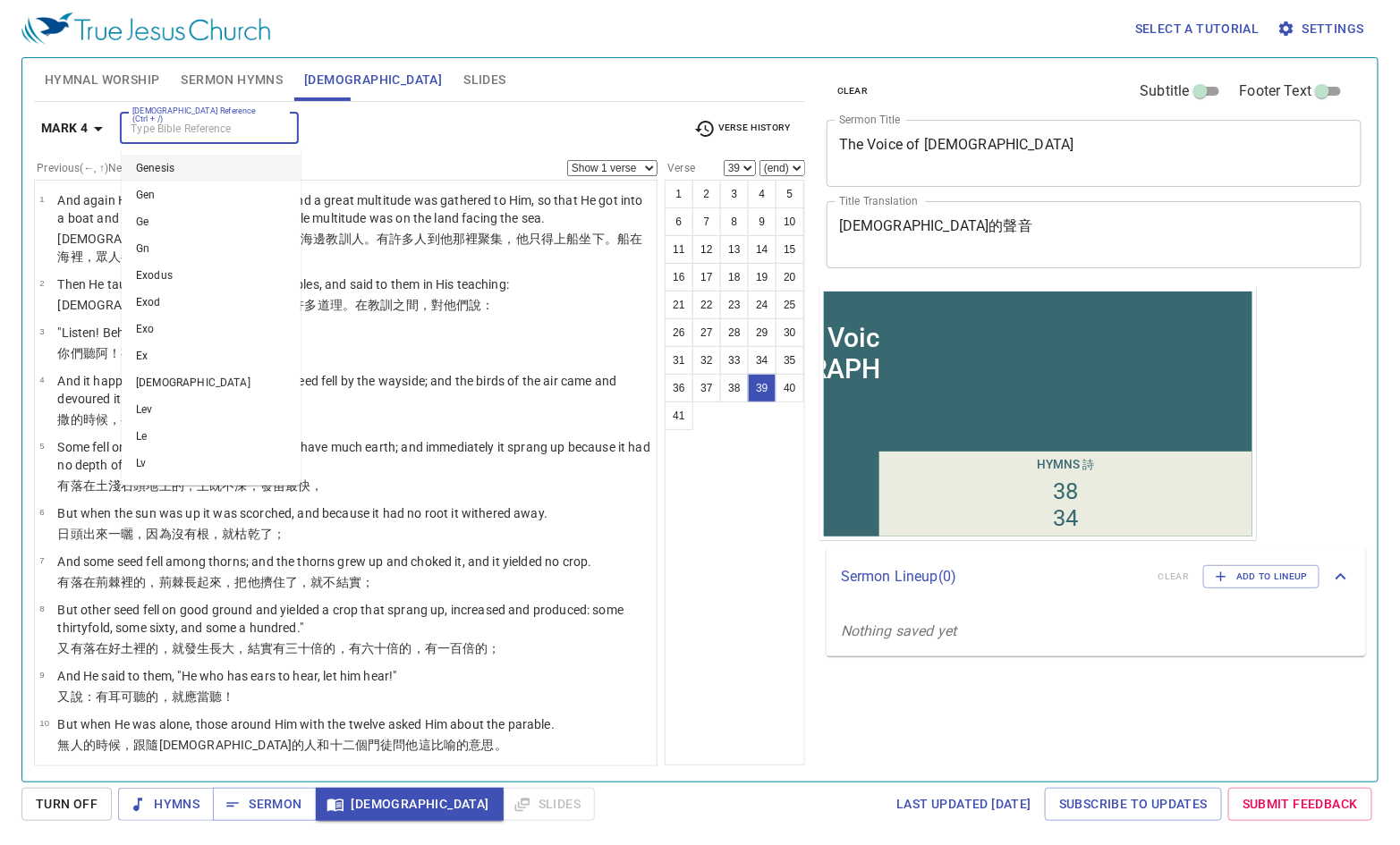
scroll to position [1819, 0]
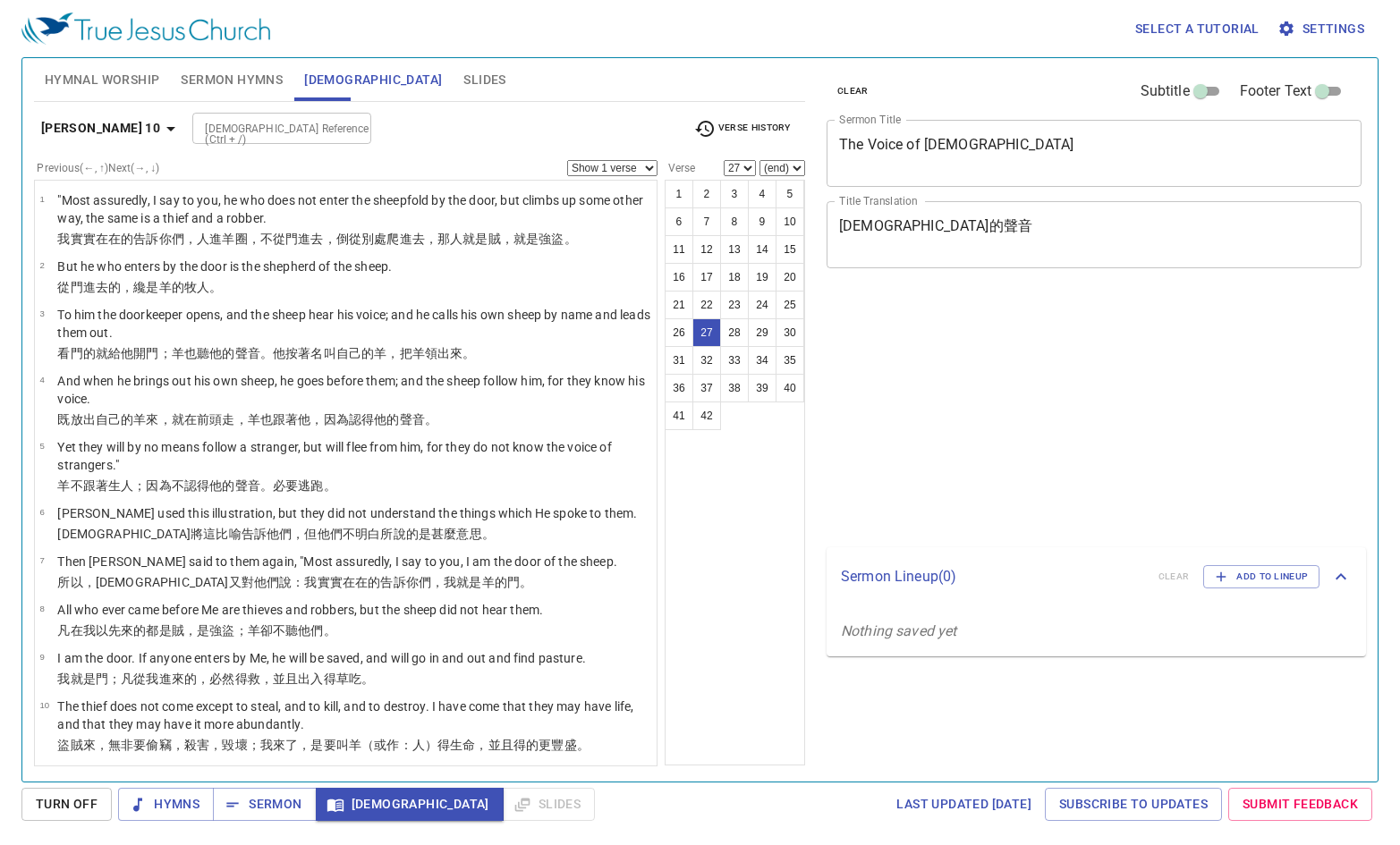
select select "27"
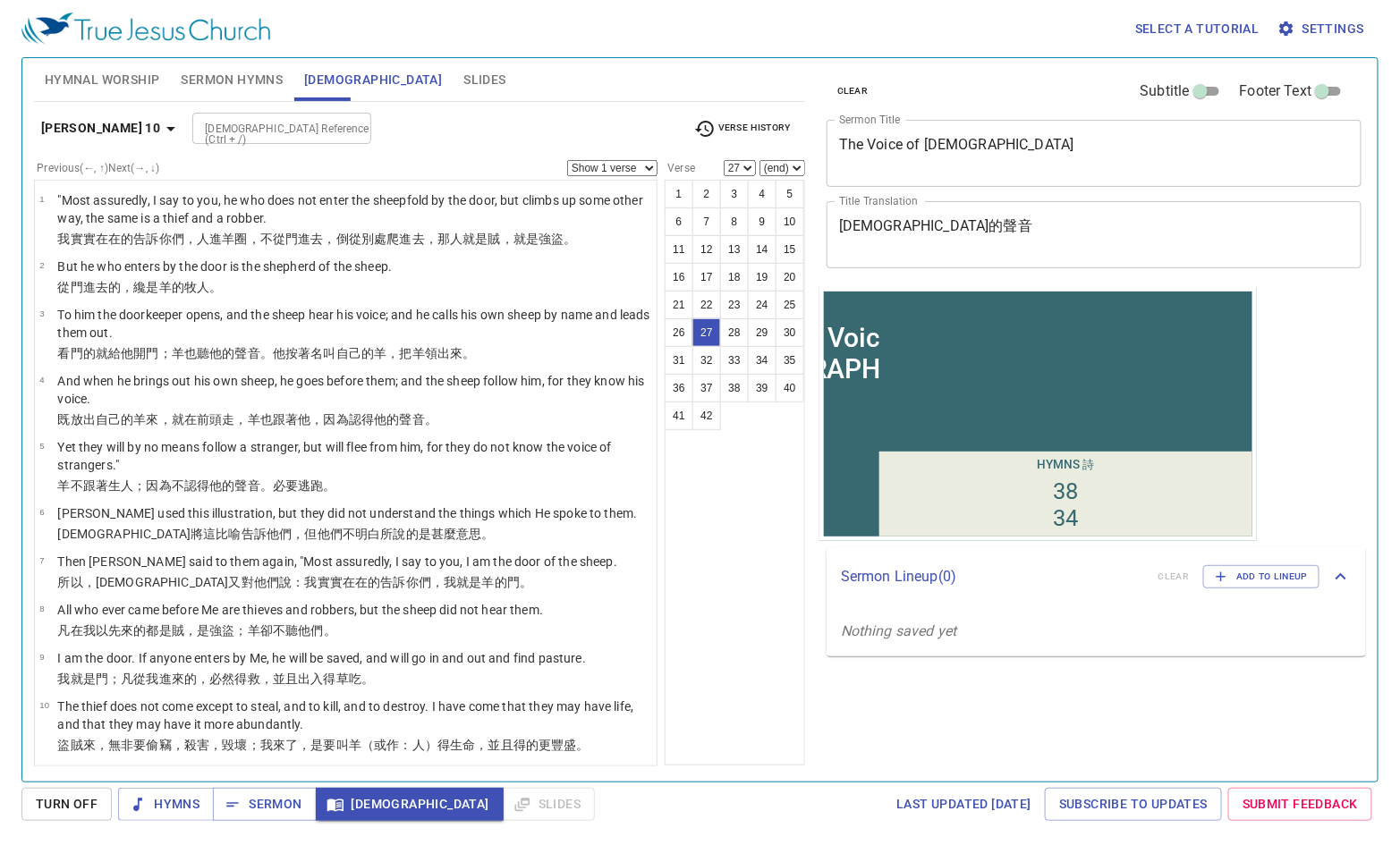
scroll to position [1191, 0]
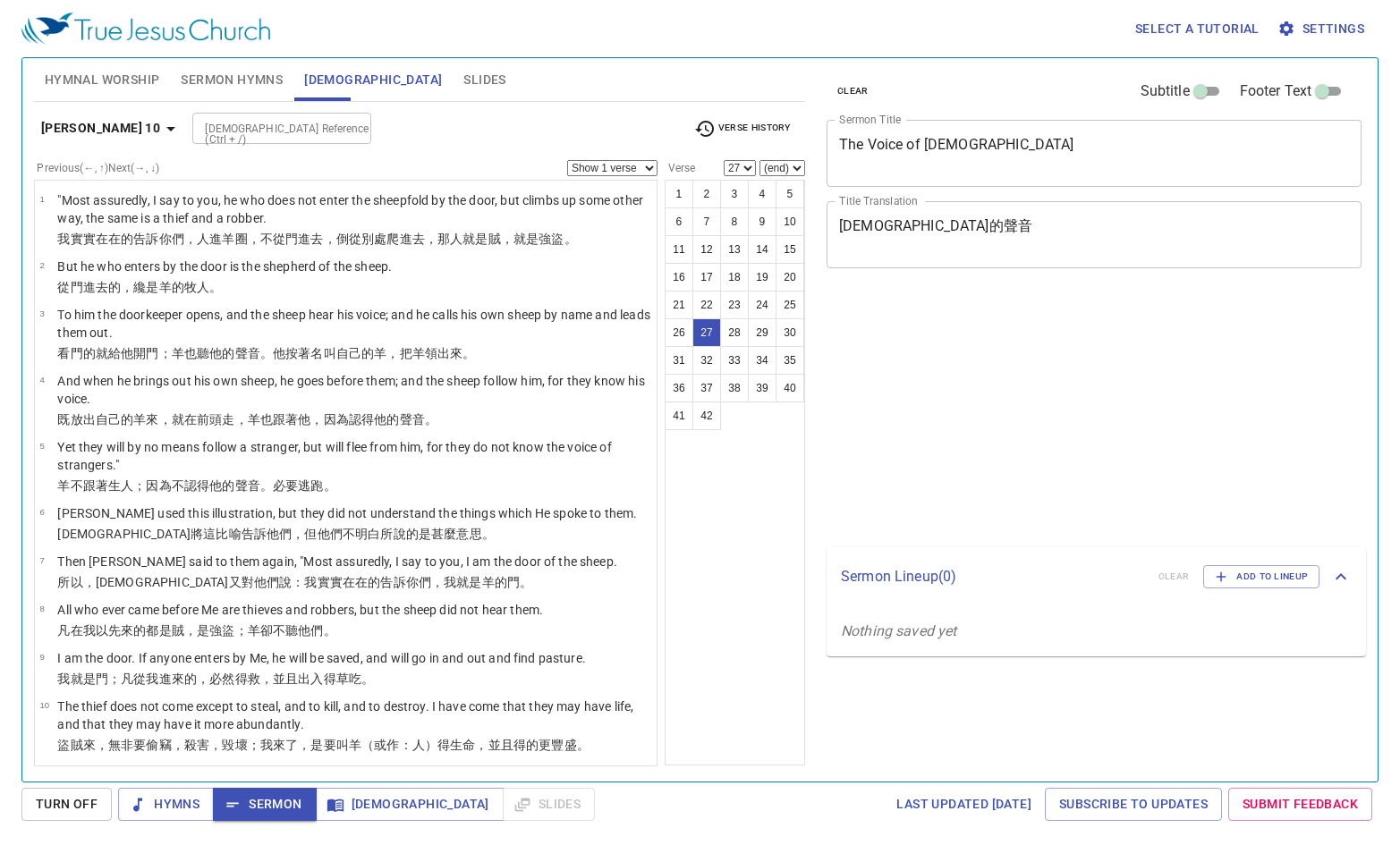
select select "27"
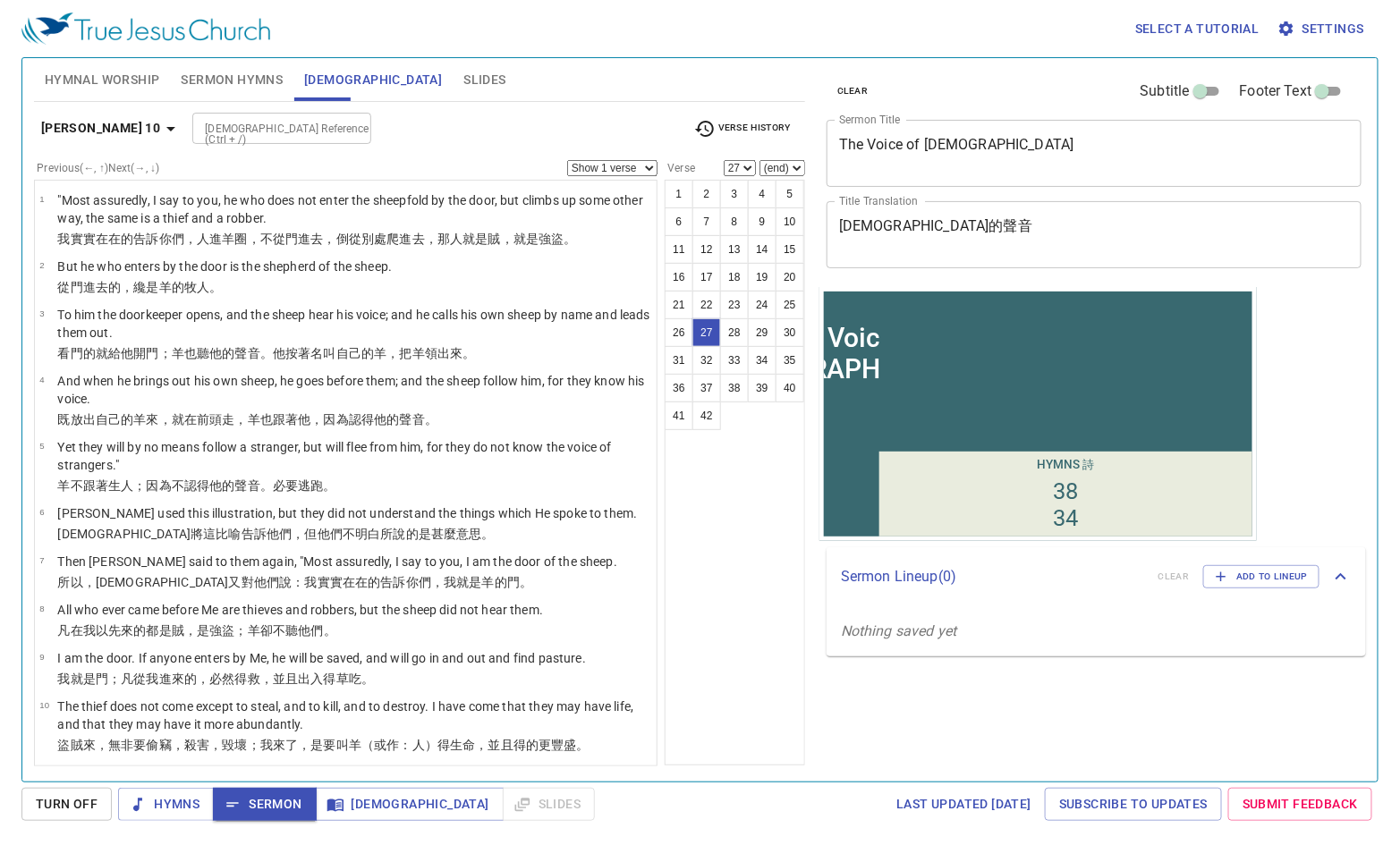
scroll to position [1191, 0]
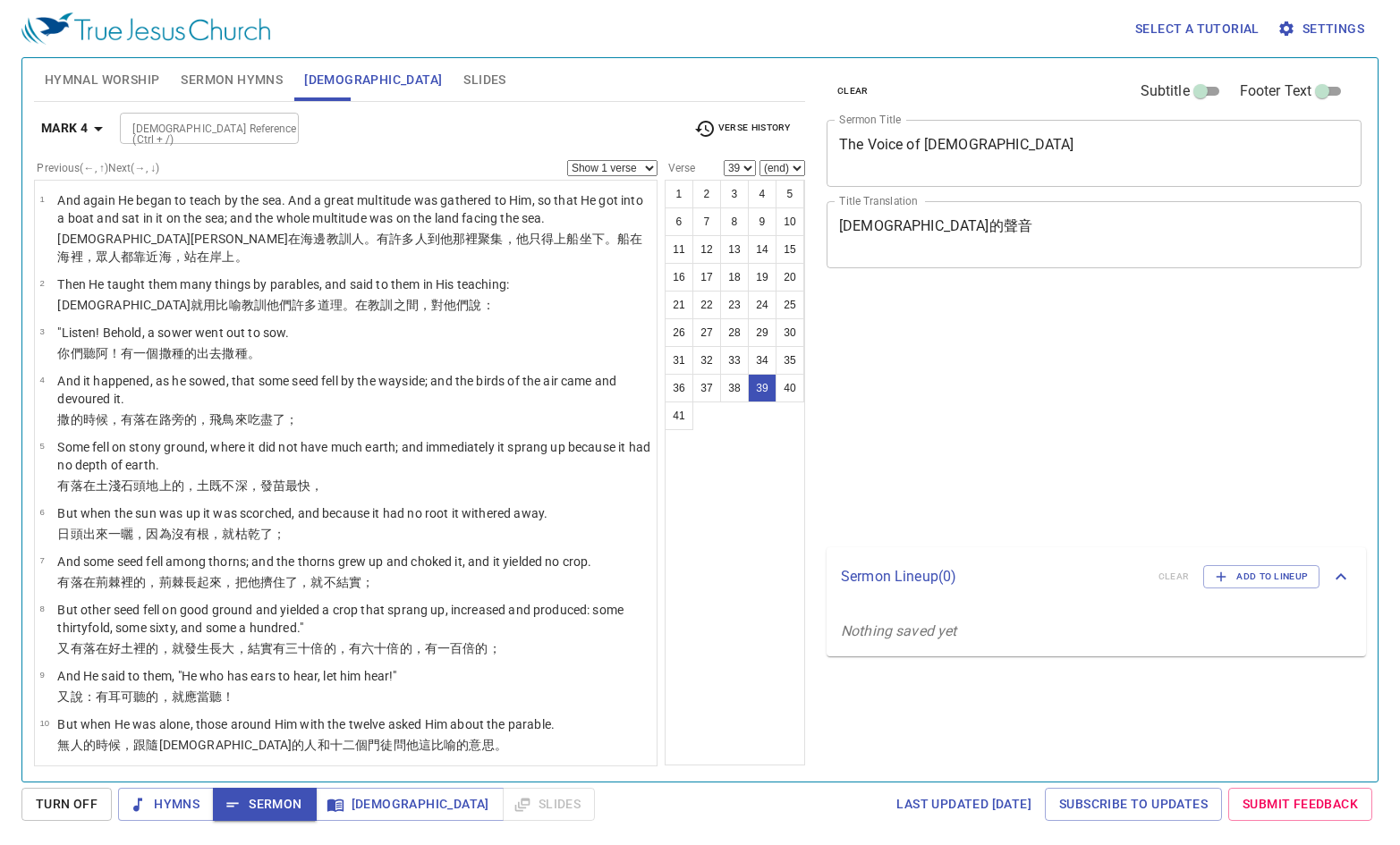
select select "39"
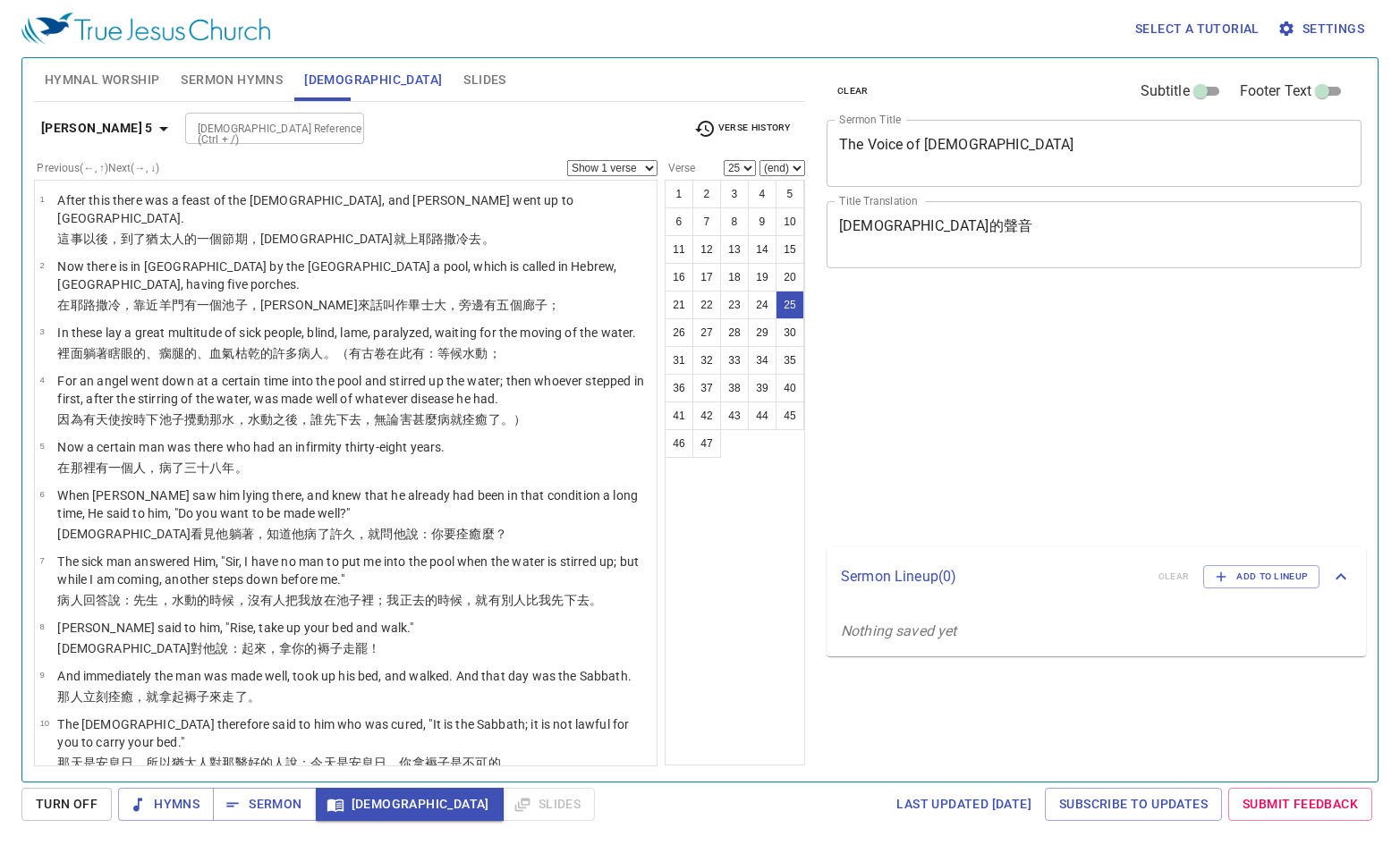
select select "25"
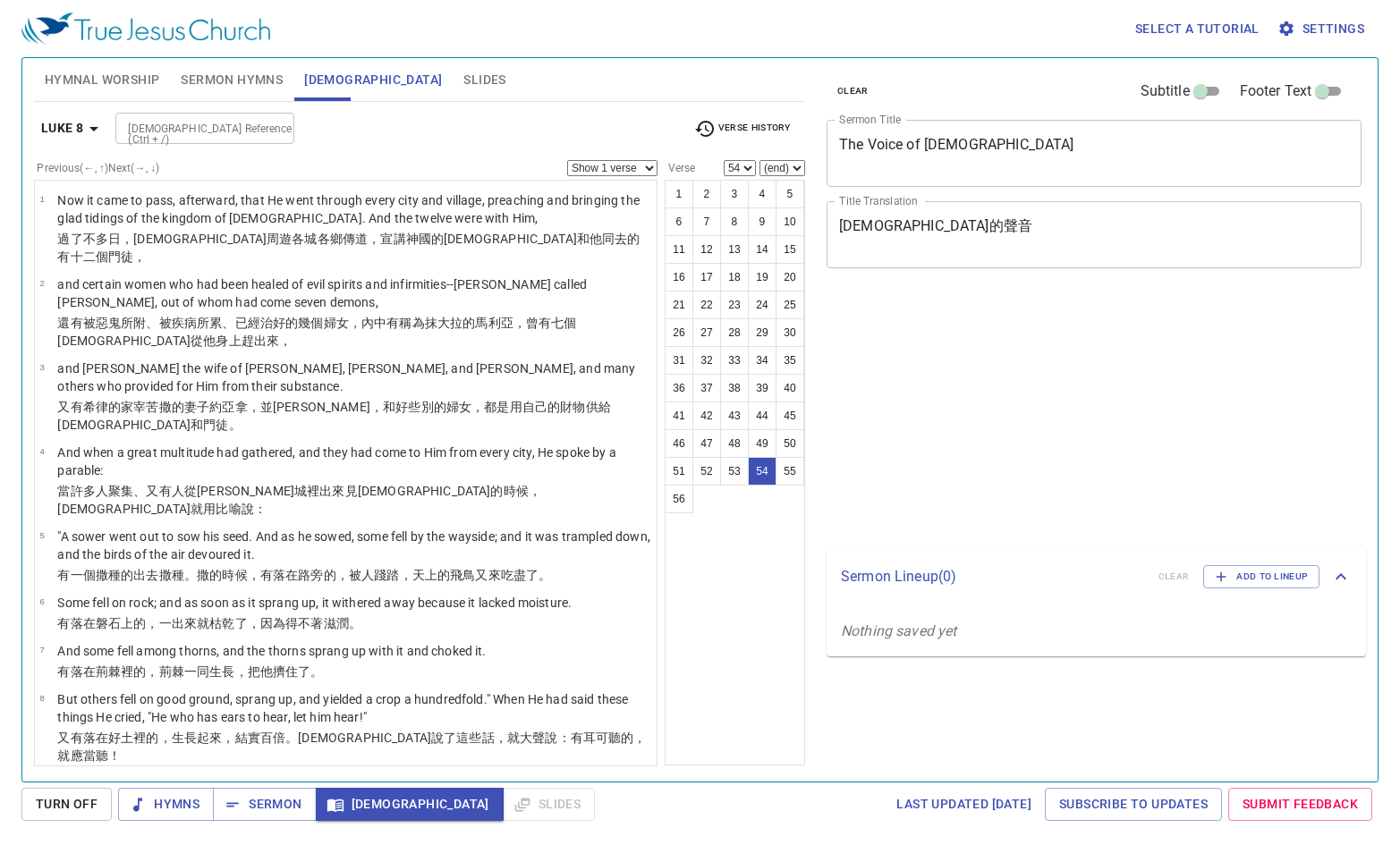
select select "54"
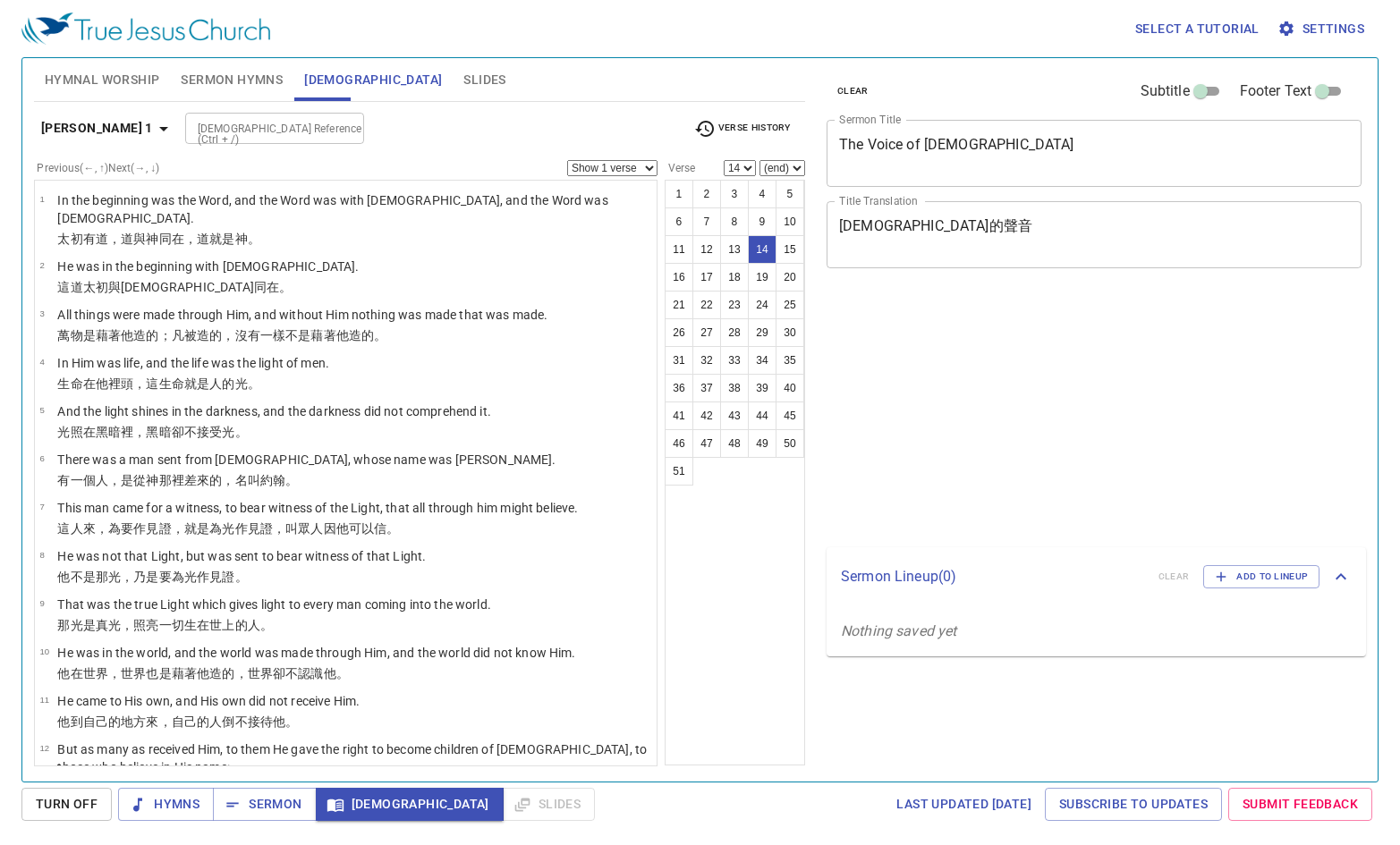
select select "14"
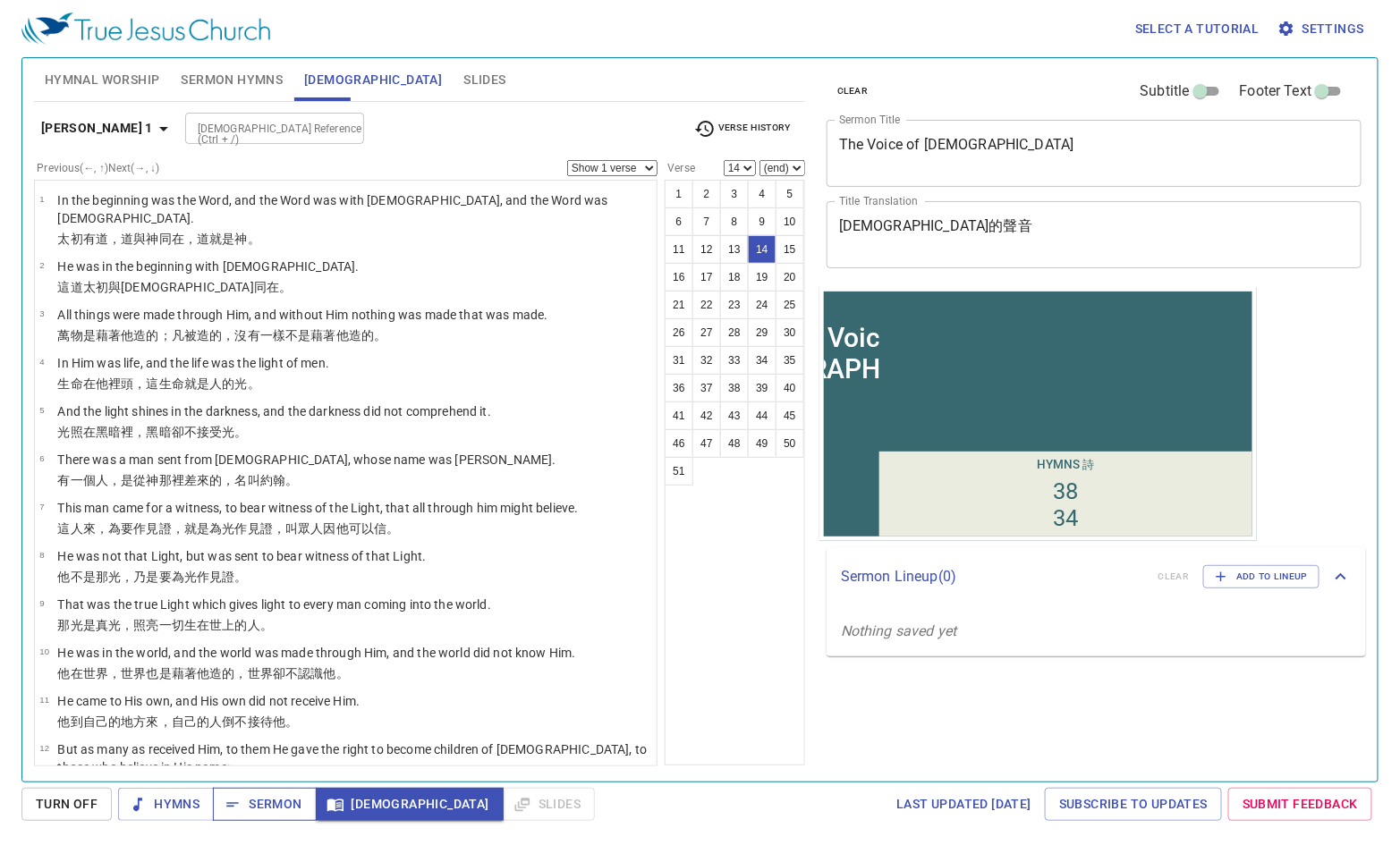
click at [256, 797] on span "Sermon" at bounding box center [264, 805] width 74 height 22
